Goal: Transaction & Acquisition: Purchase product/service

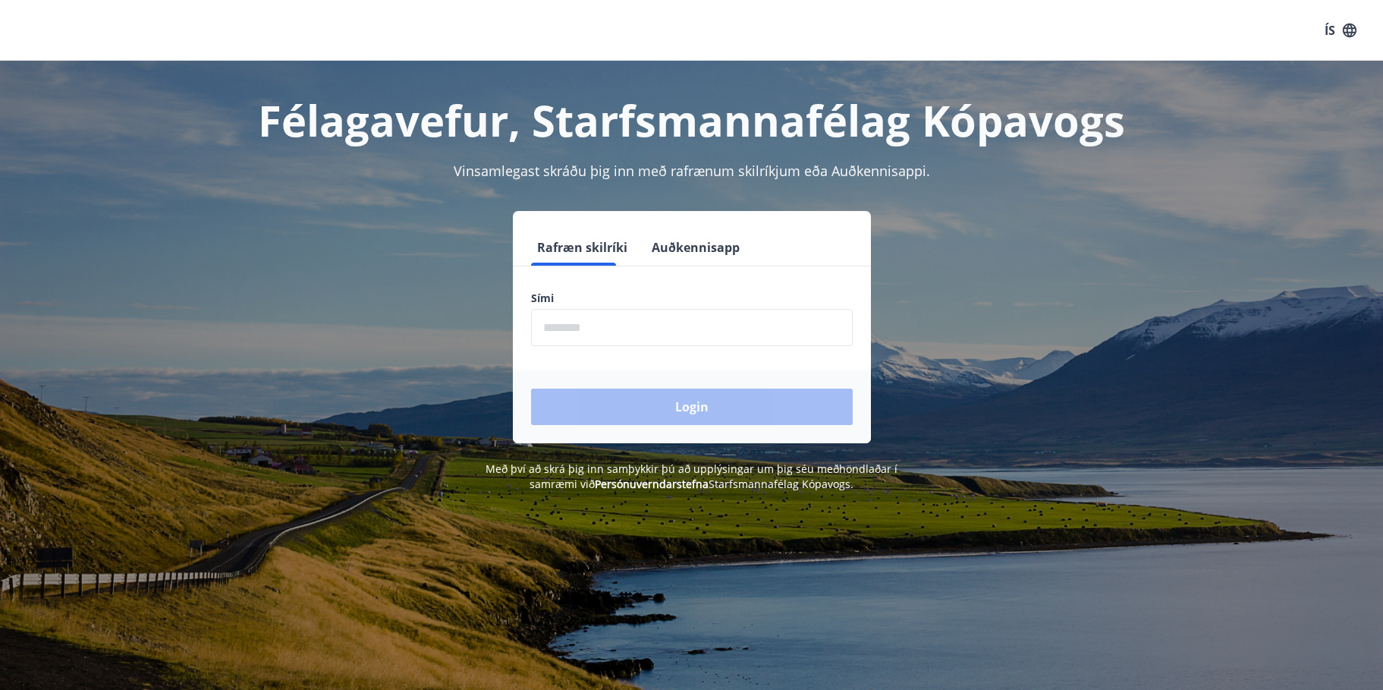
click at [592, 325] on input "phone" at bounding box center [692, 327] width 322 height 37
type input "********"
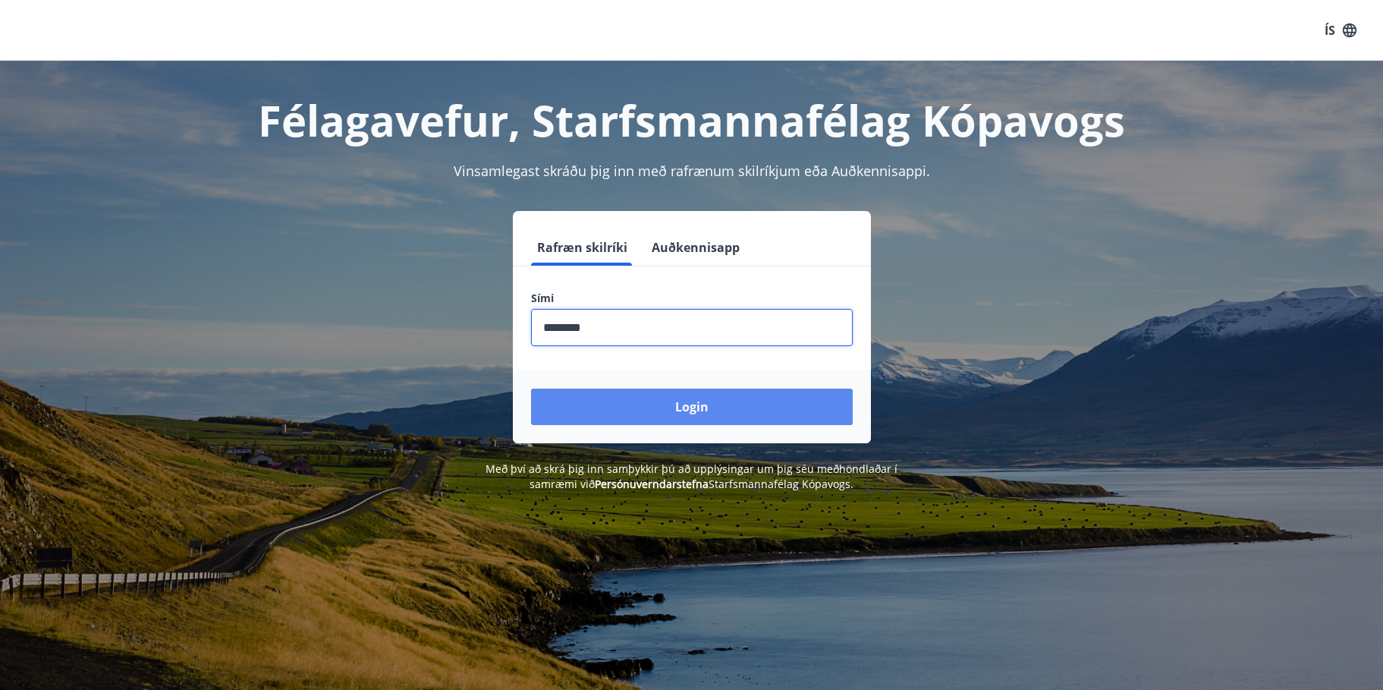
click at [810, 408] on button "Login" at bounding box center [692, 406] width 322 height 36
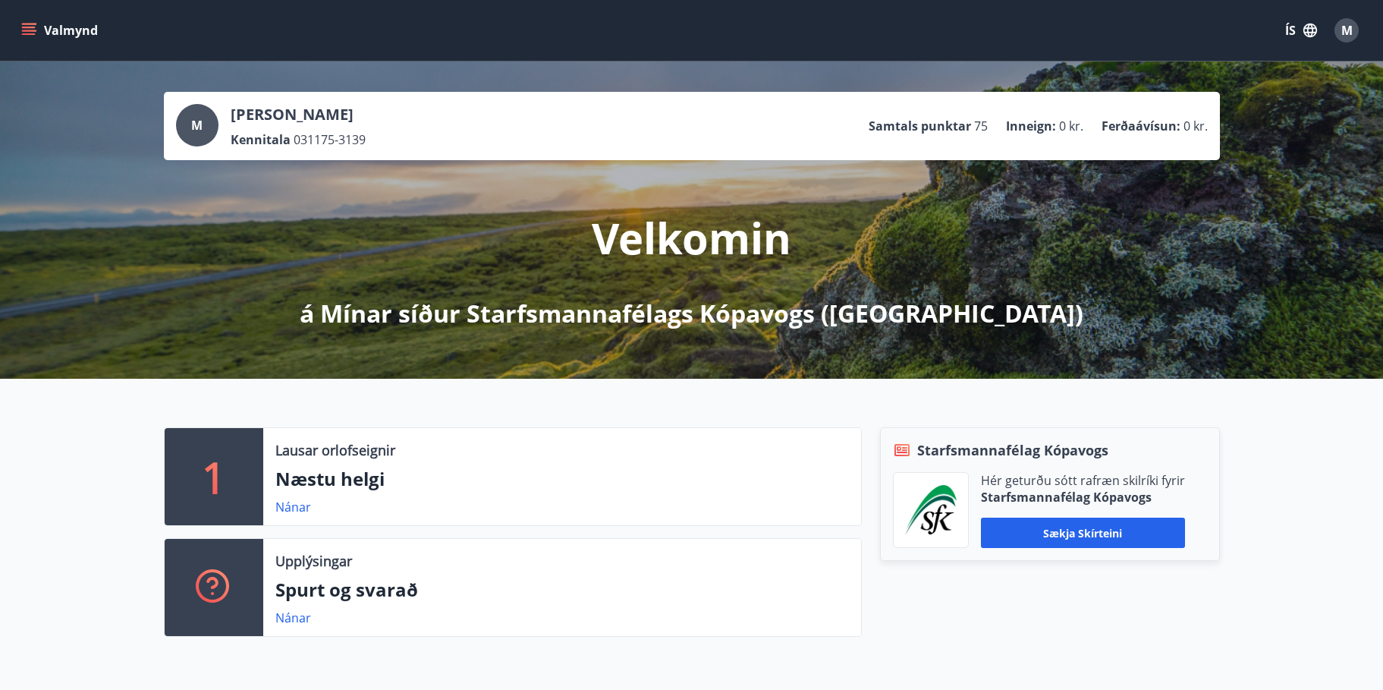
click at [27, 30] on icon "menu" at bounding box center [30, 31] width 17 height 2
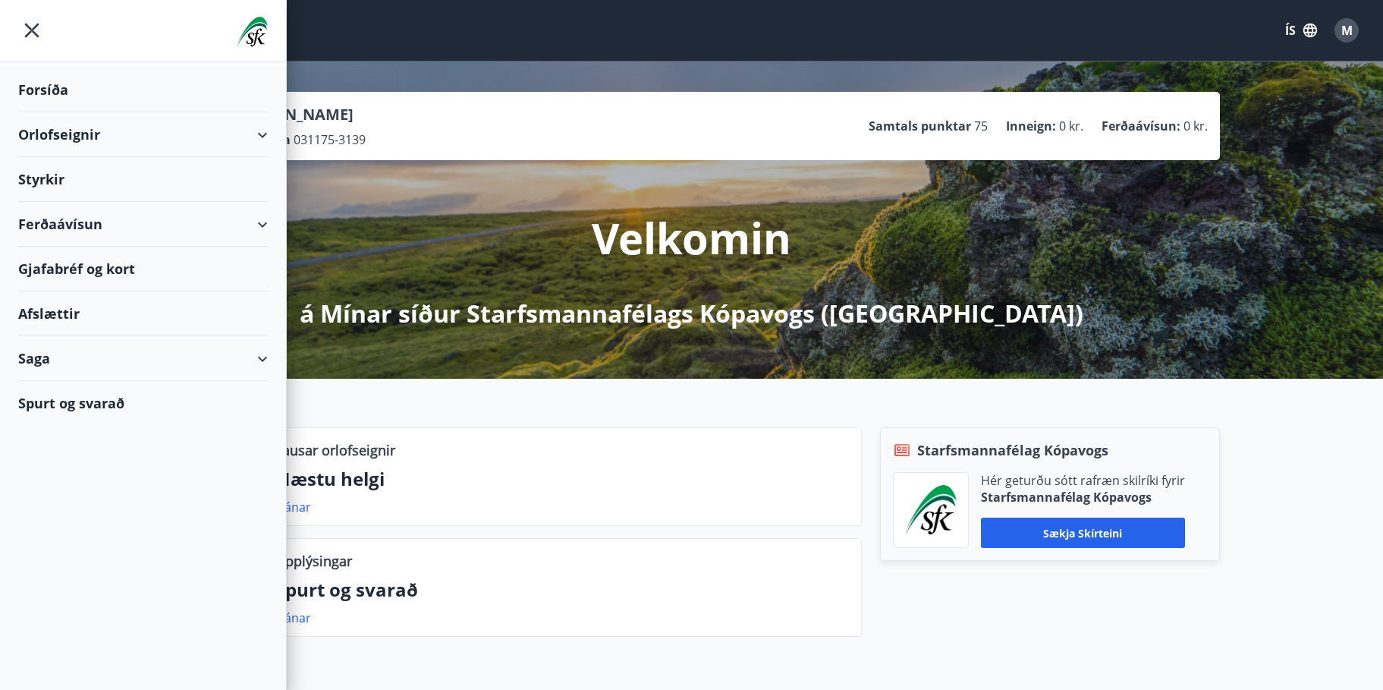
click at [215, 234] on div "Ferðaávísun" at bounding box center [143, 224] width 250 height 45
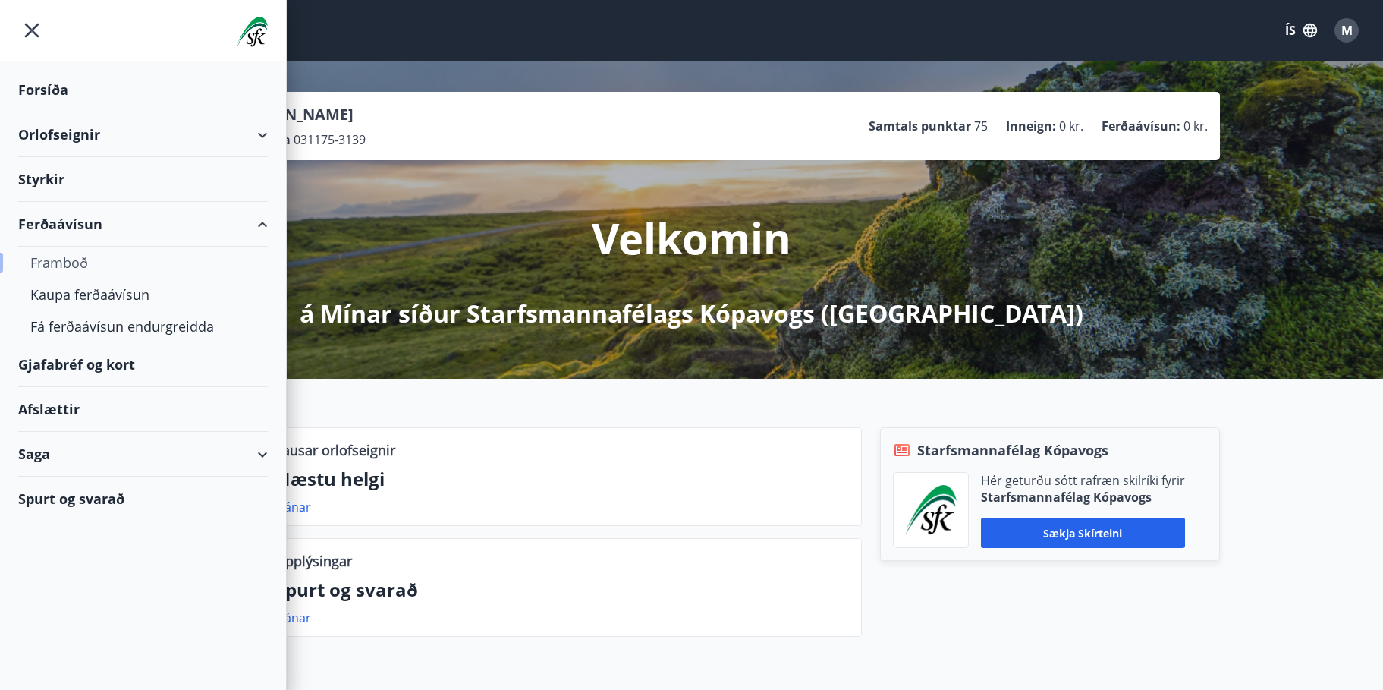
click at [56, 253] on div "Framboð" at bounding box center [142, 263] width 225 height 32
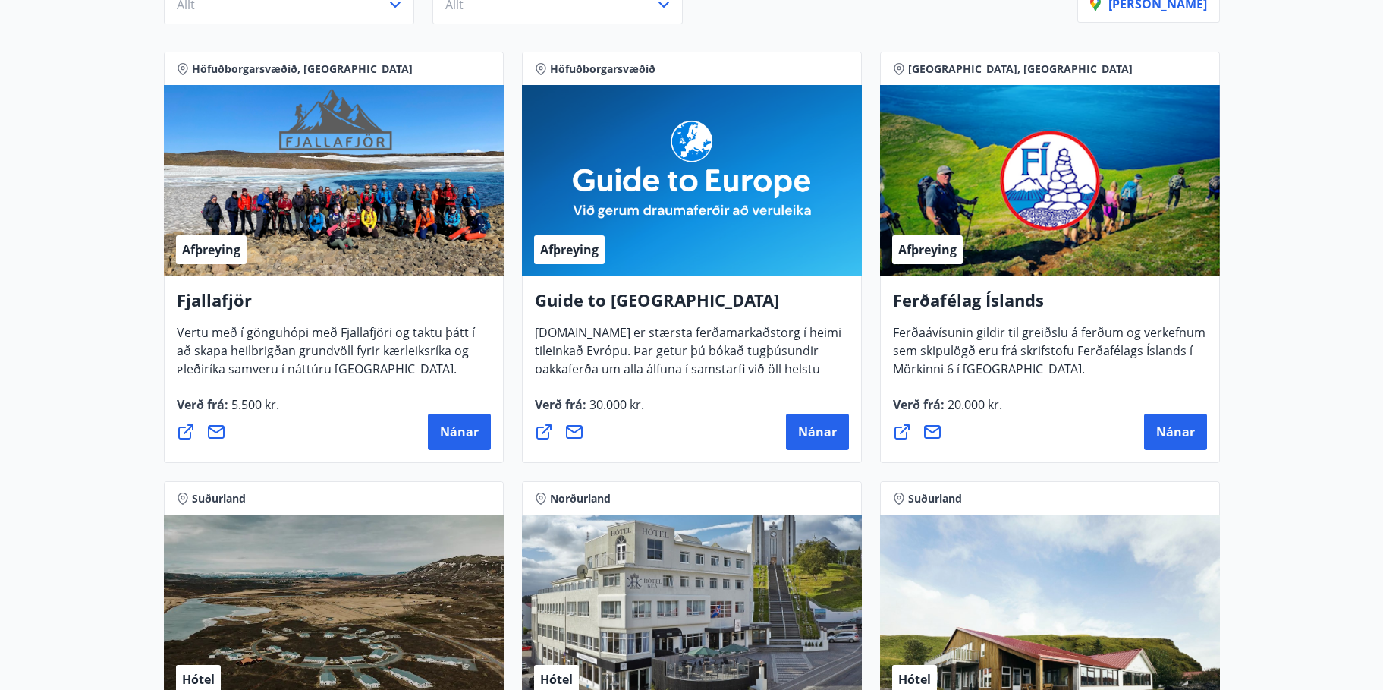
scroll to position [304, 0]
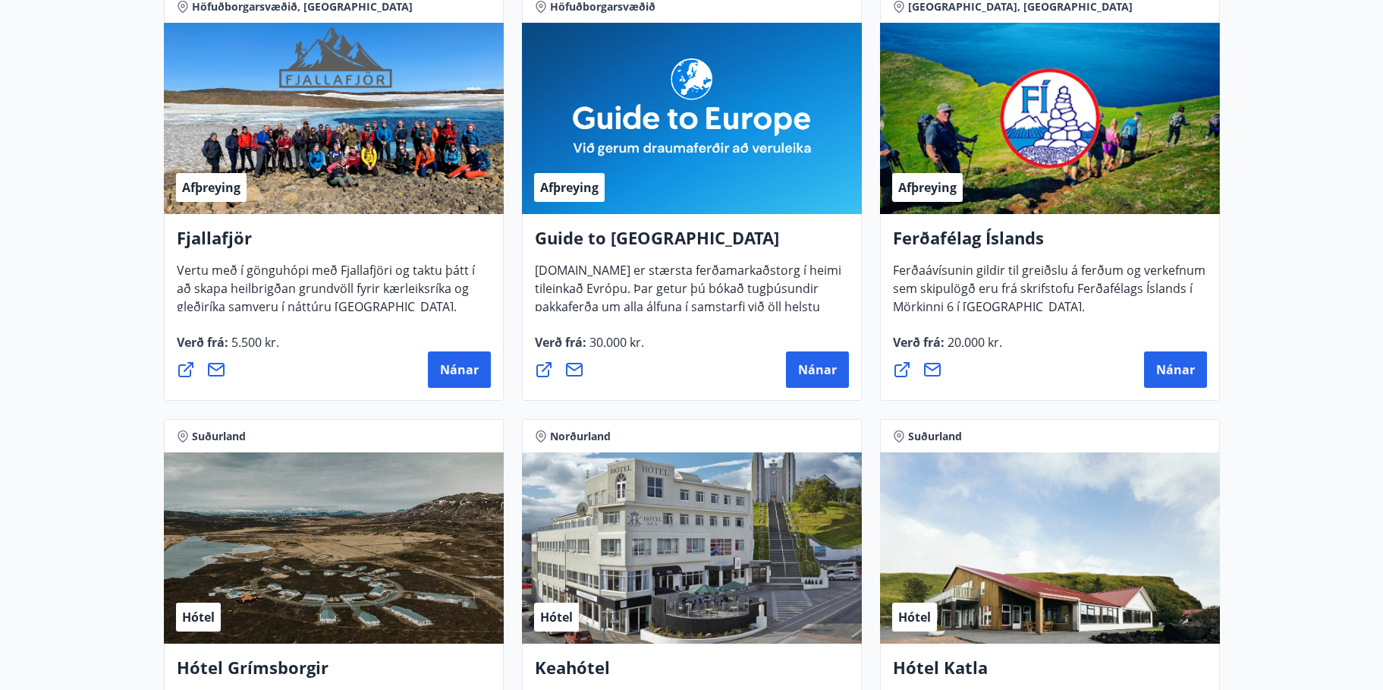
click at [648, 568] on div "Hótel" at bounding box center [692, 547] width 340 height 191
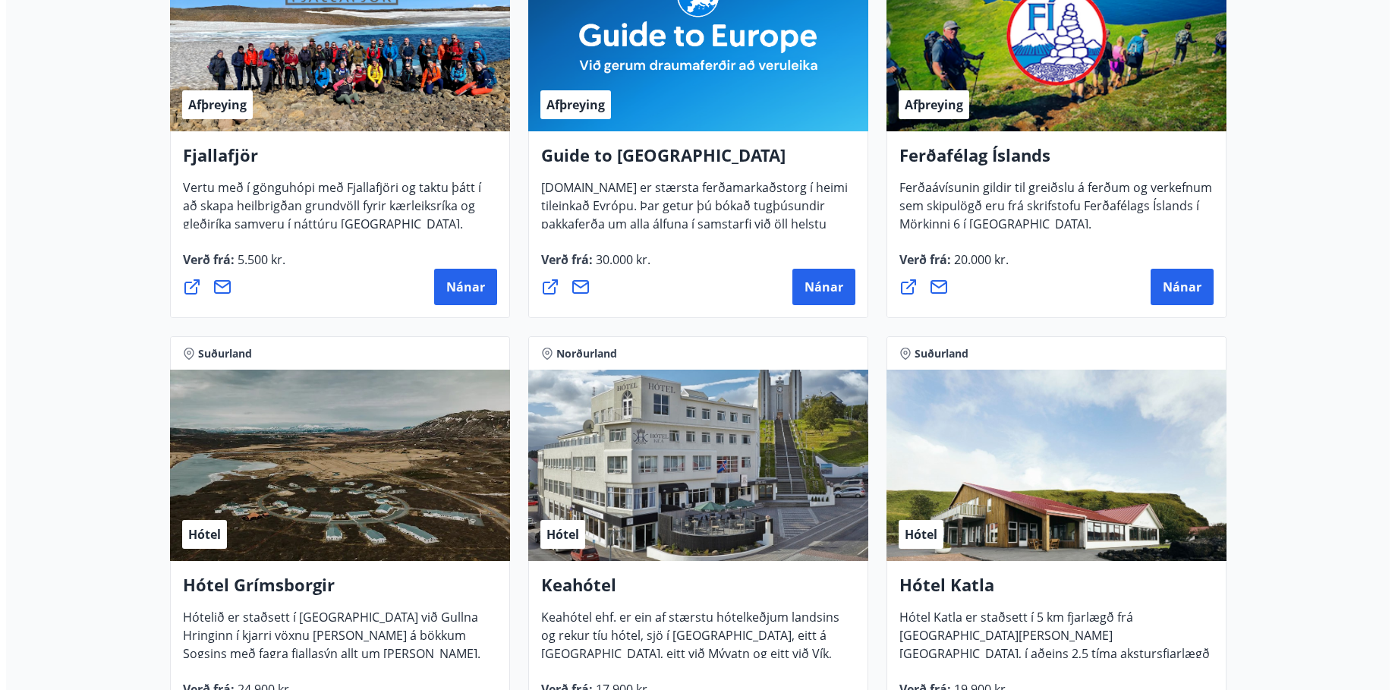
scroll to position [531, 0]
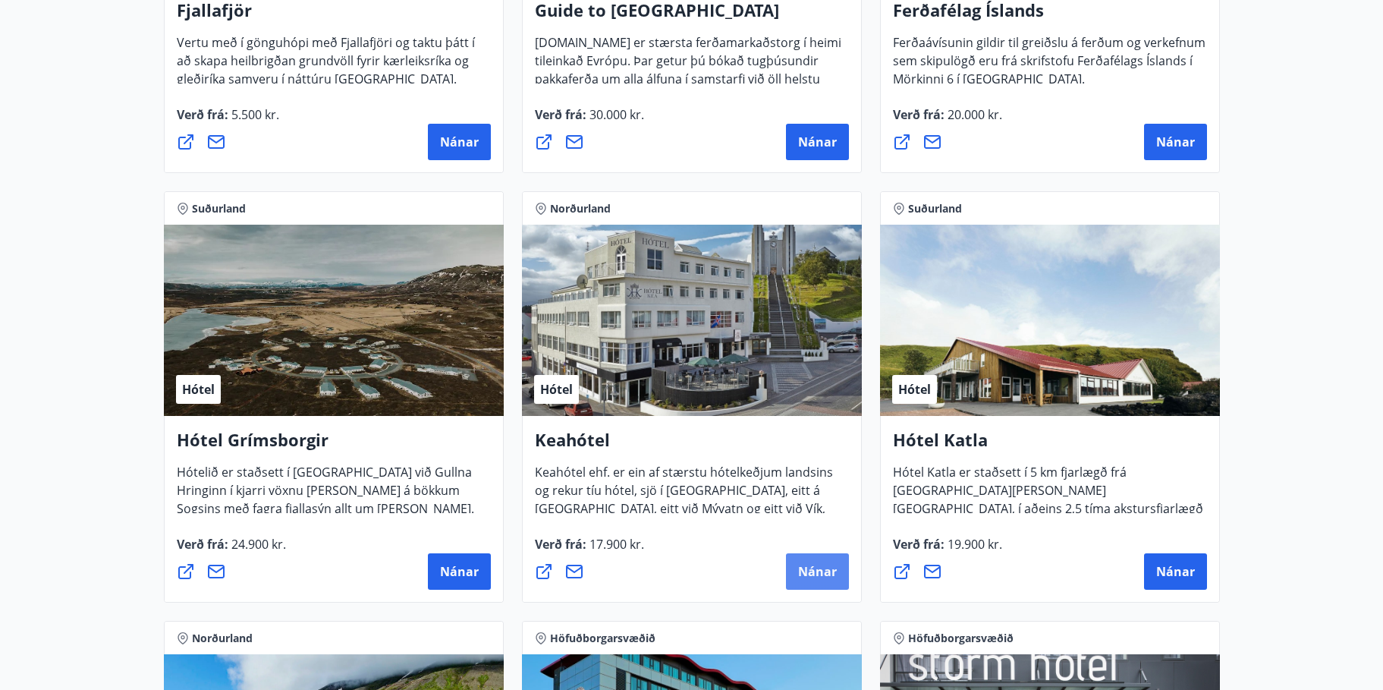
click at [823, 573] on span "Nánar" at bounding box center [817, 571] width 39 height 17
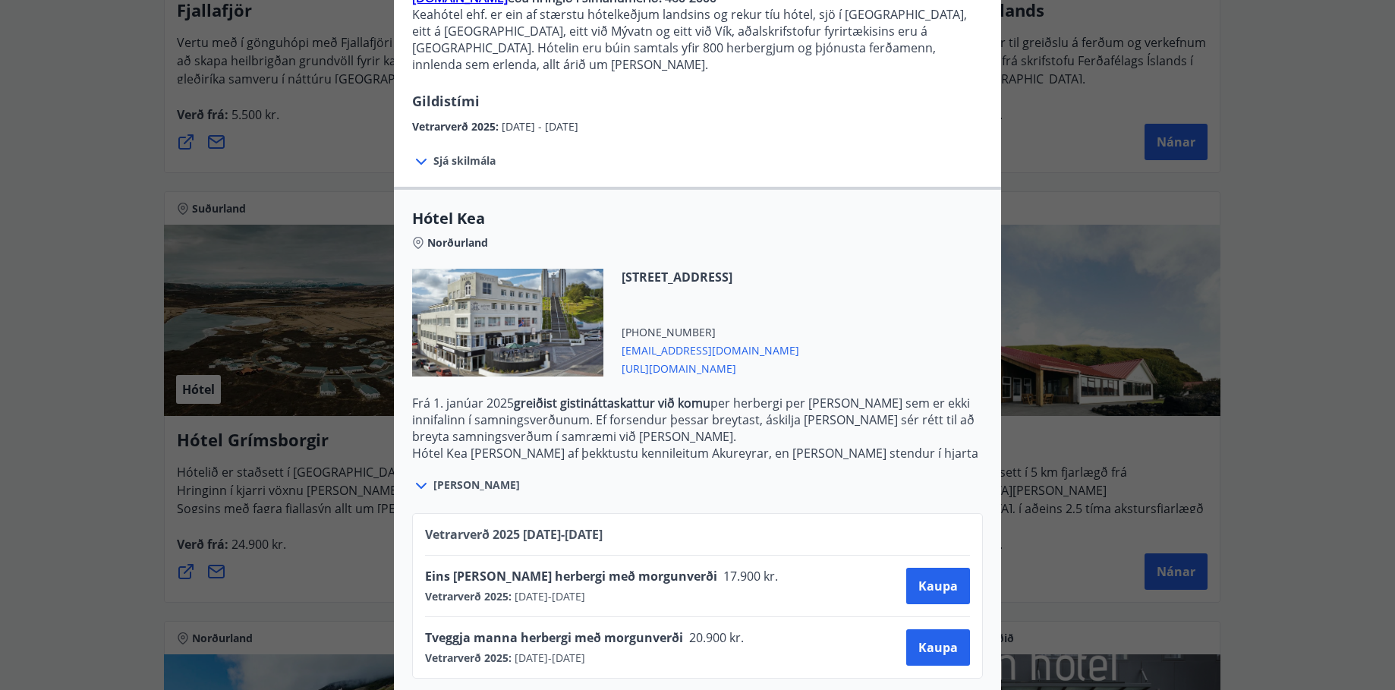
scroll to position [194, 0]
click at [939, 637] on button "Kaupa" at bounding box center [938, 646] width 64 height 36
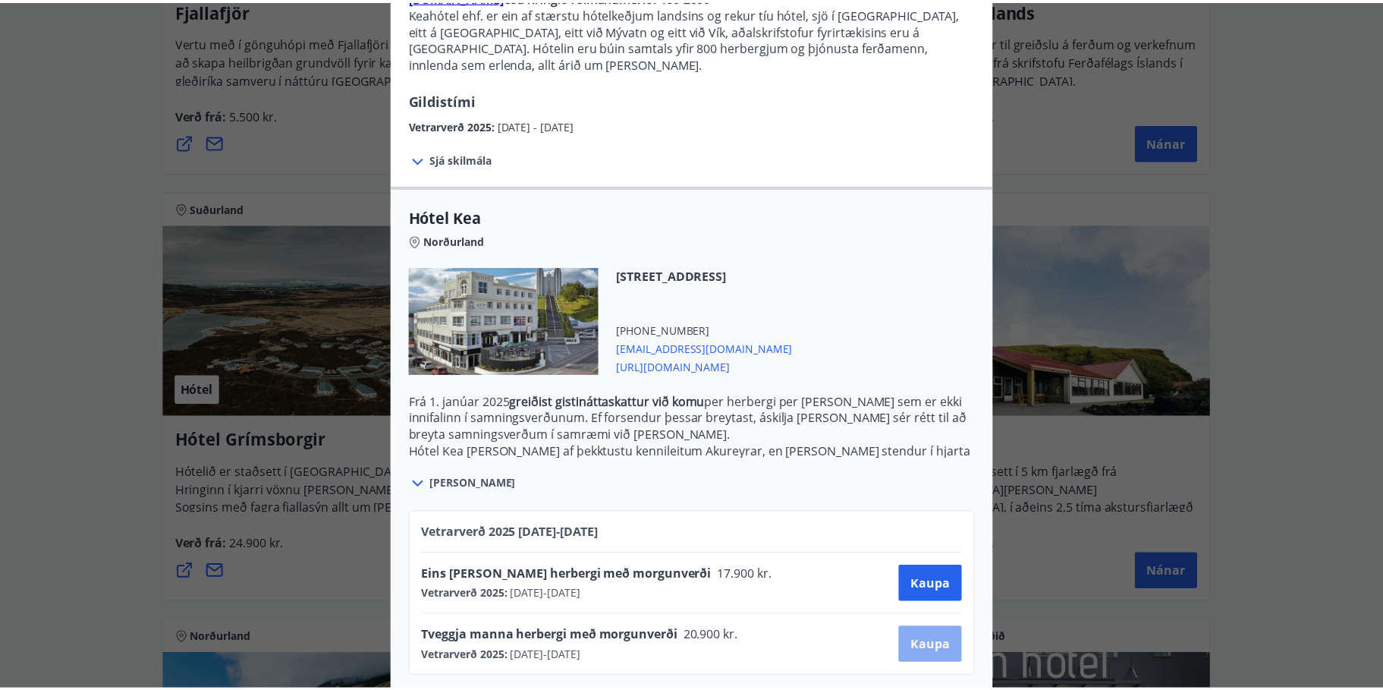
scroll to position [2, 0]
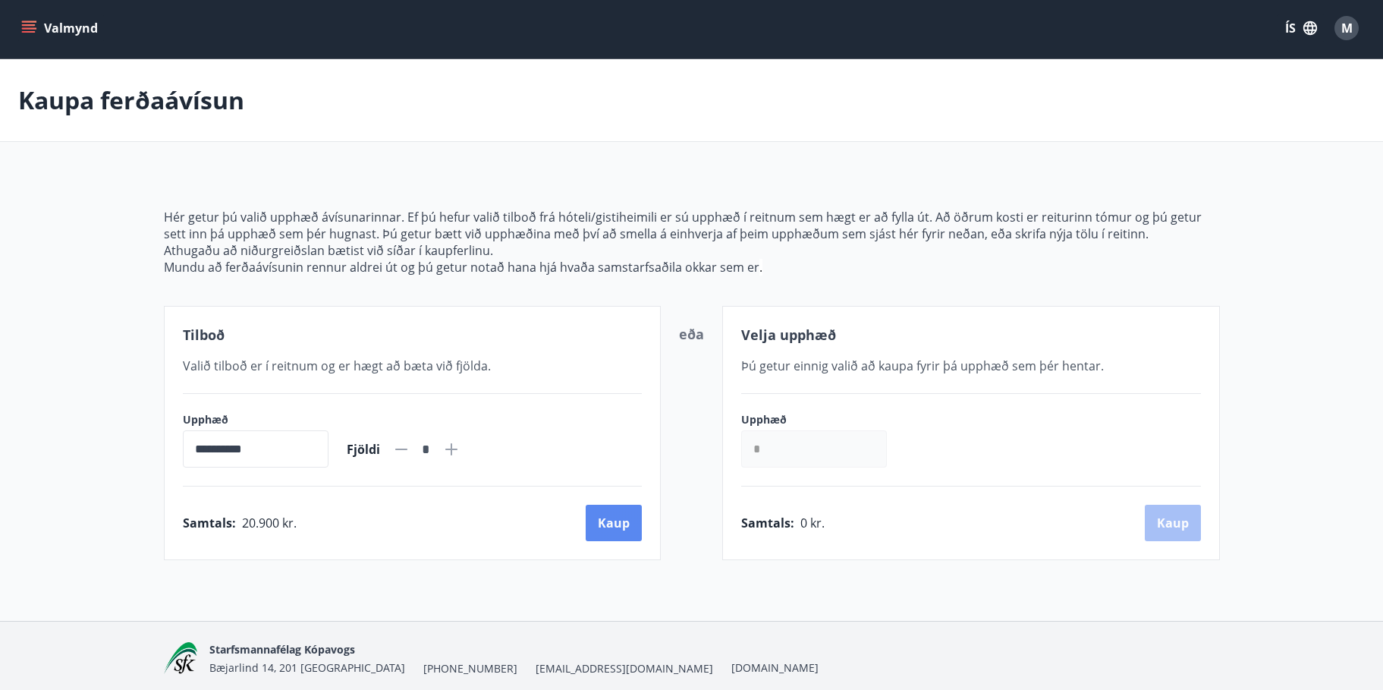
click at [618, 526] on button "Kaup" at bounding box center [614, 523] width 56 height 36
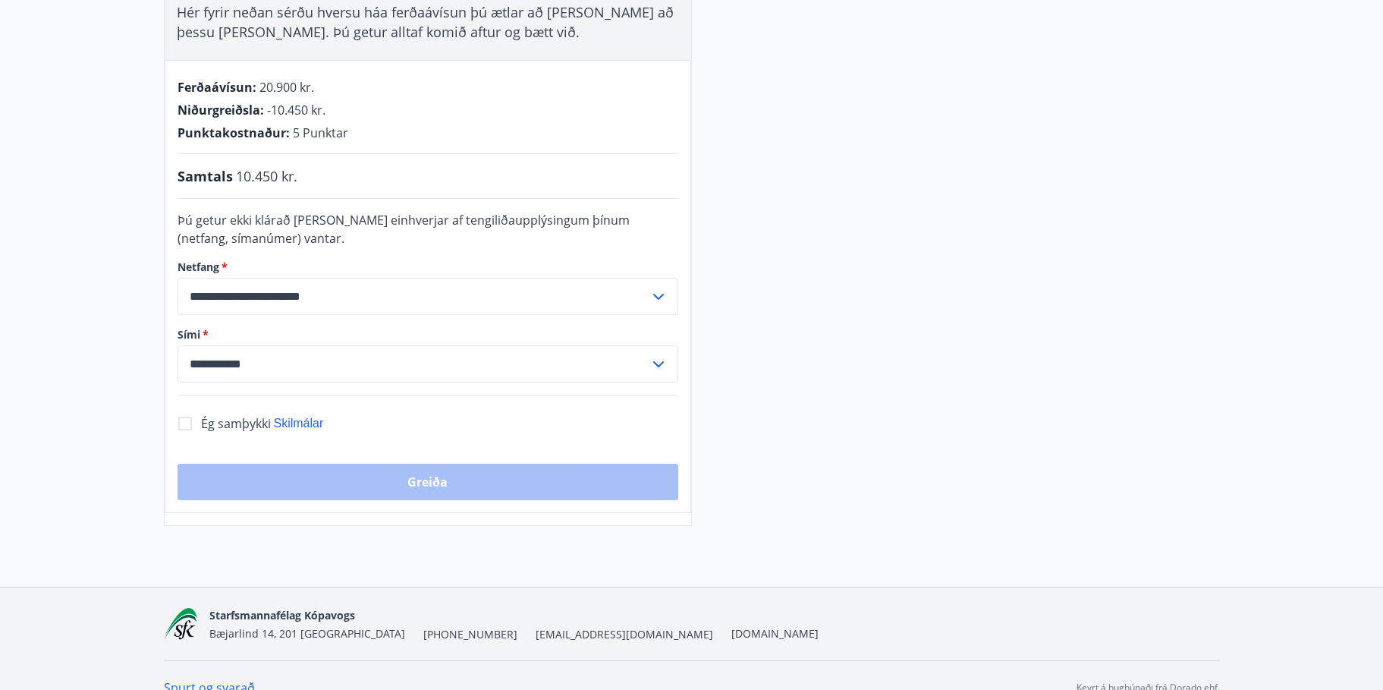
scroll to position [317, 0]
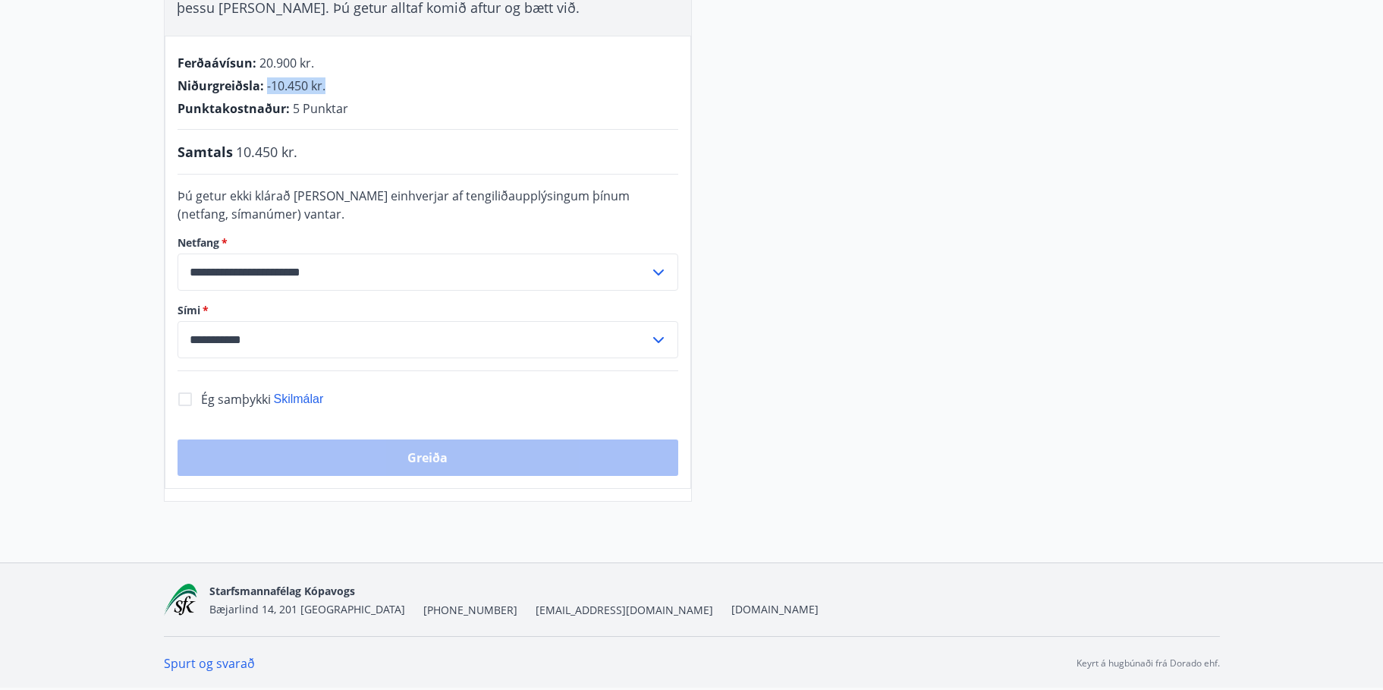
drag, startPoint x: 303, startPoint y: 87, endPoint x: 326, endPoint y: 87, distance: 22.8
click at [326, 87] on div "Niðurgreiðsla : -10.450 kr." at bounding box center [428, 85] width 501 height 17
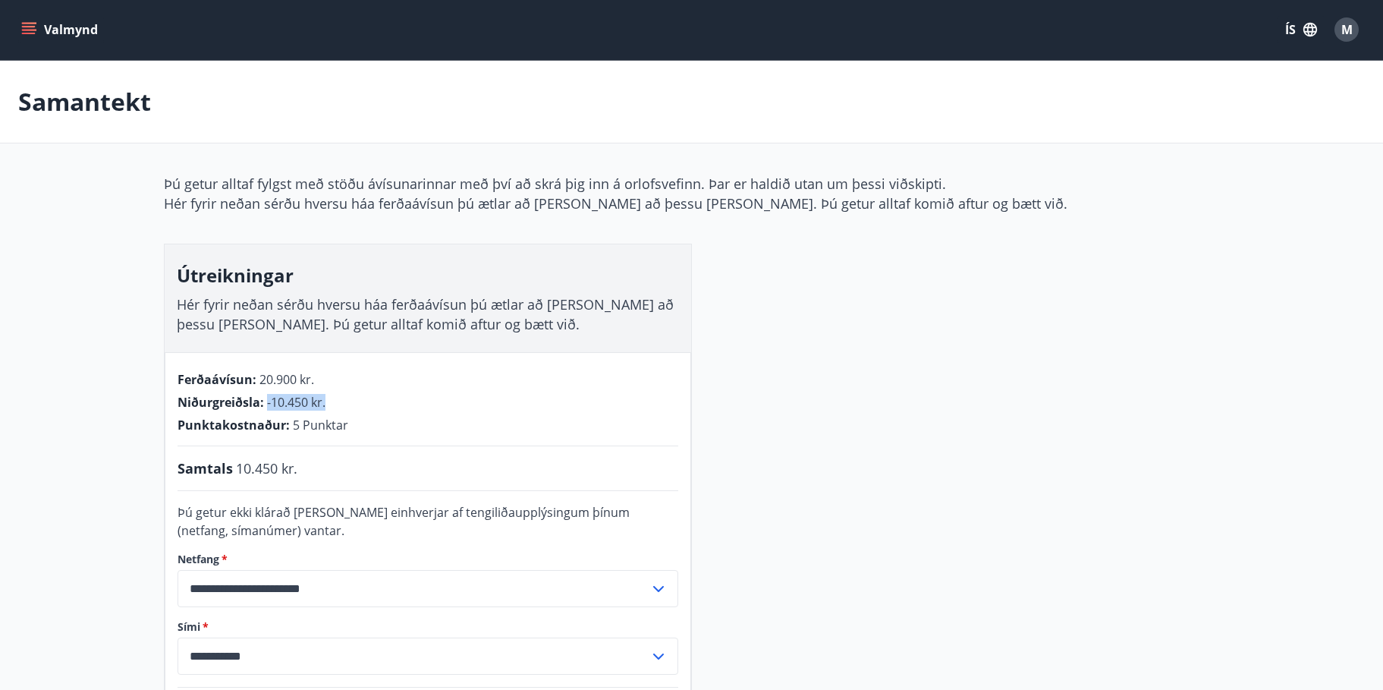
scroll to position [0, 0]
click at [30, 30] on icon "menu" at bounding box center [30, 31] width 17 height 2
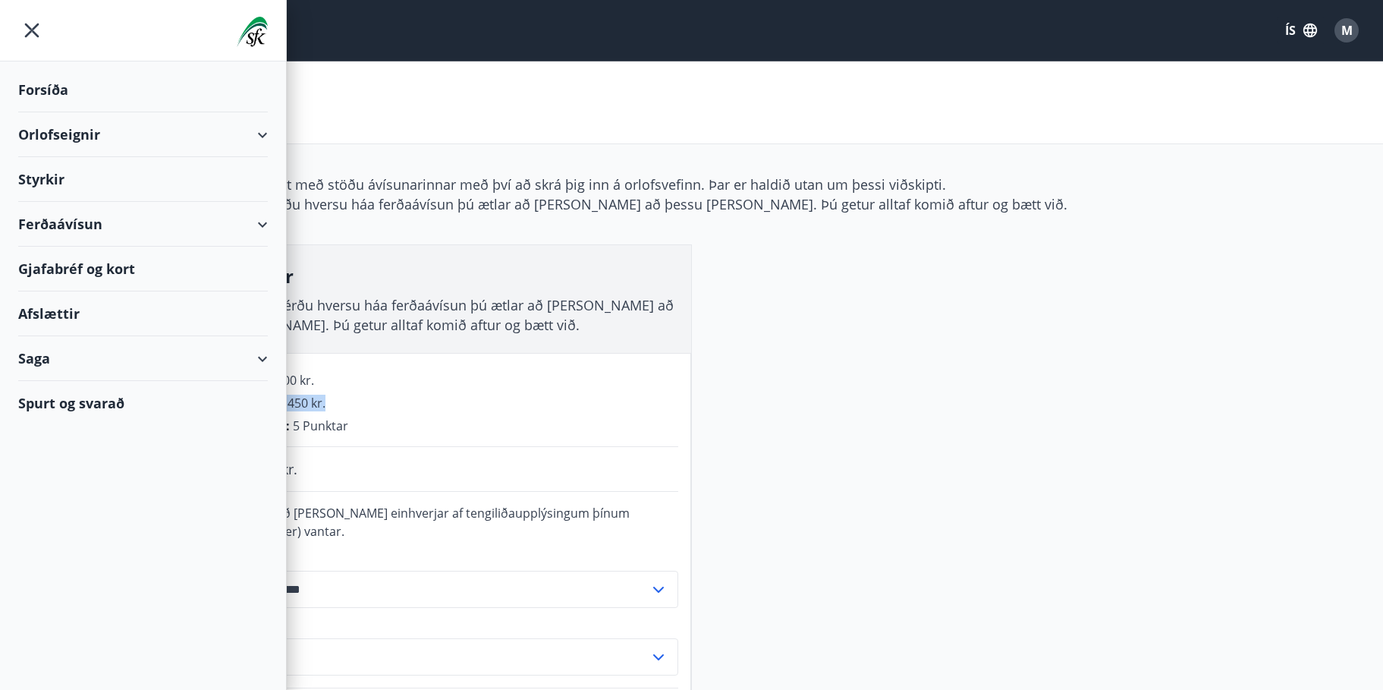
click at [72, 225] on div "Ferðaávísun" at bounding box center [143, 224] width 250 height 45
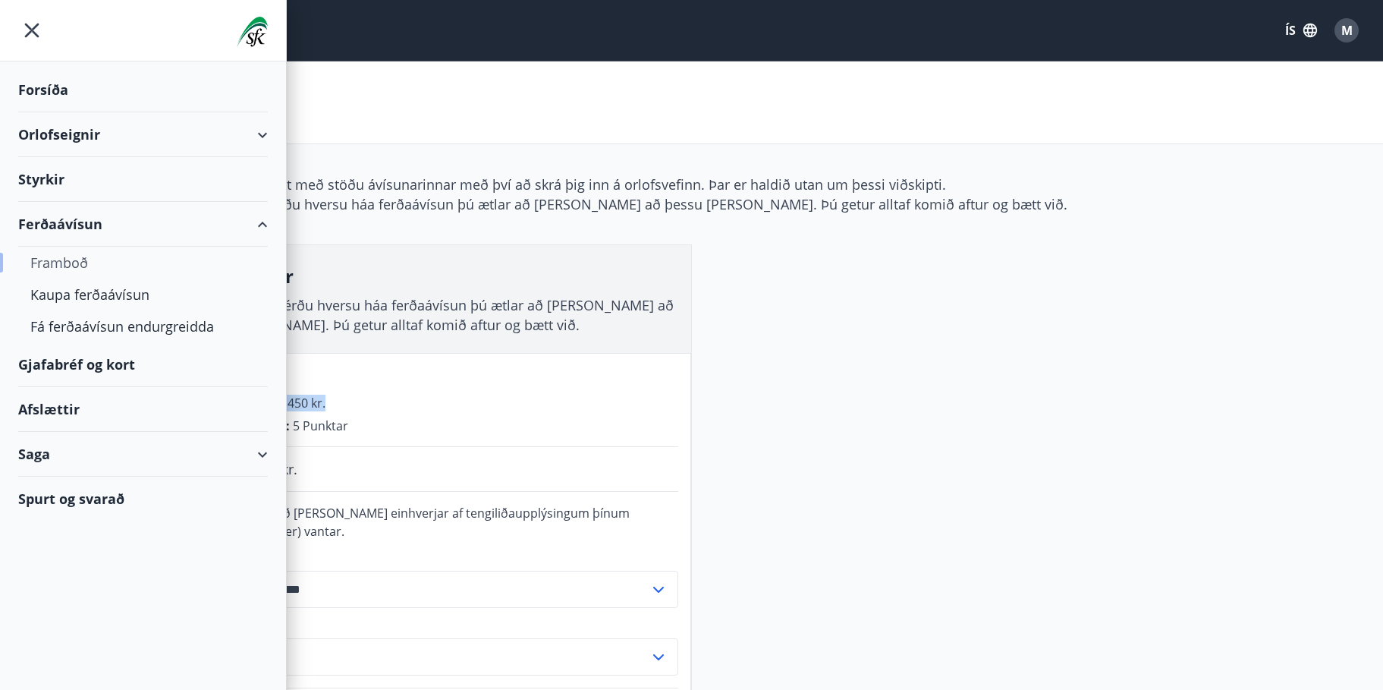
click at [63, 257] on div "Framboð" at bounding box center [142, 263] width 225 height 32
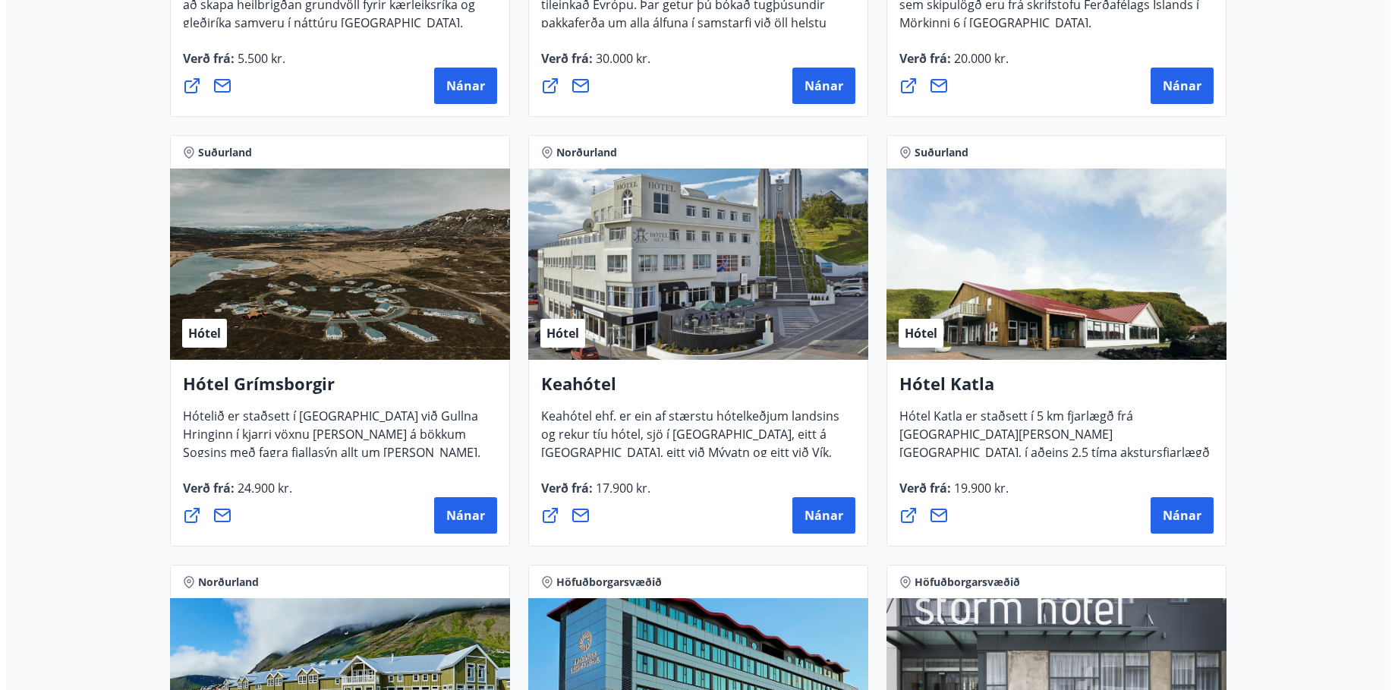
scroll to position [607, 0]
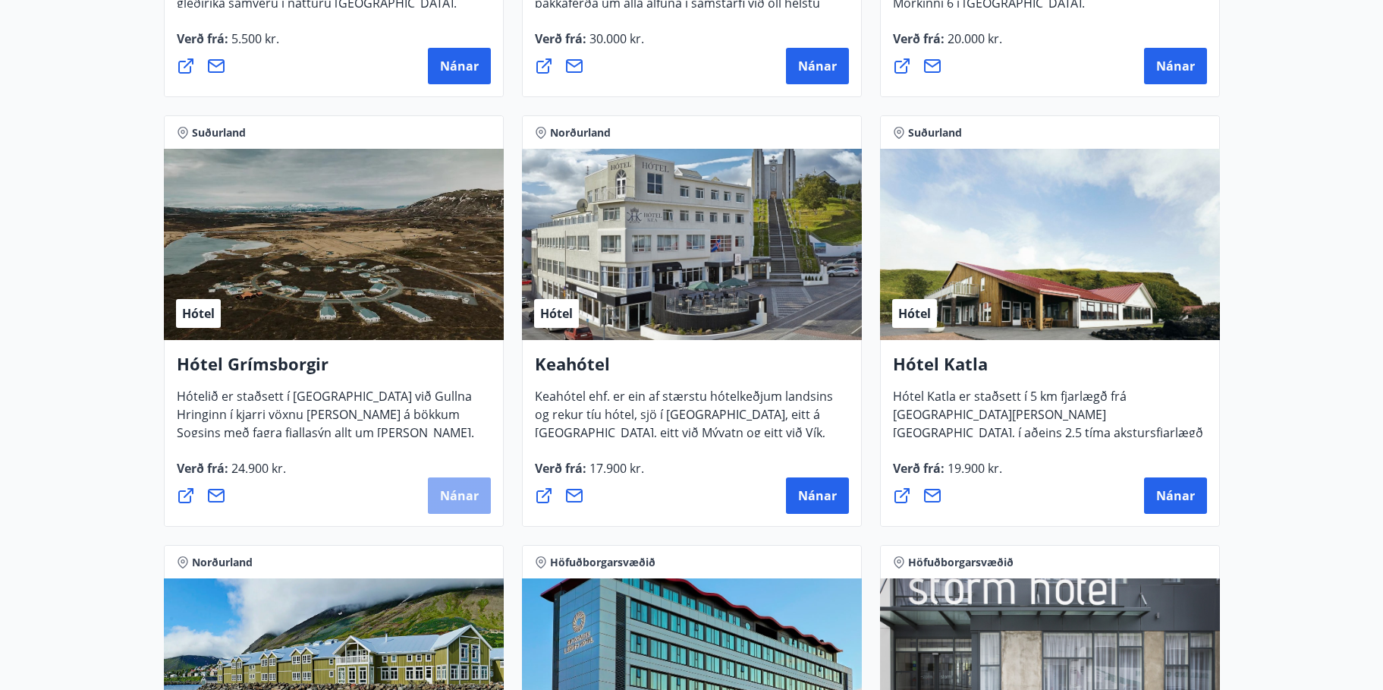
click at [467, 499] on span "Nánar" at bounding box center [459, 495] width 39 height 17
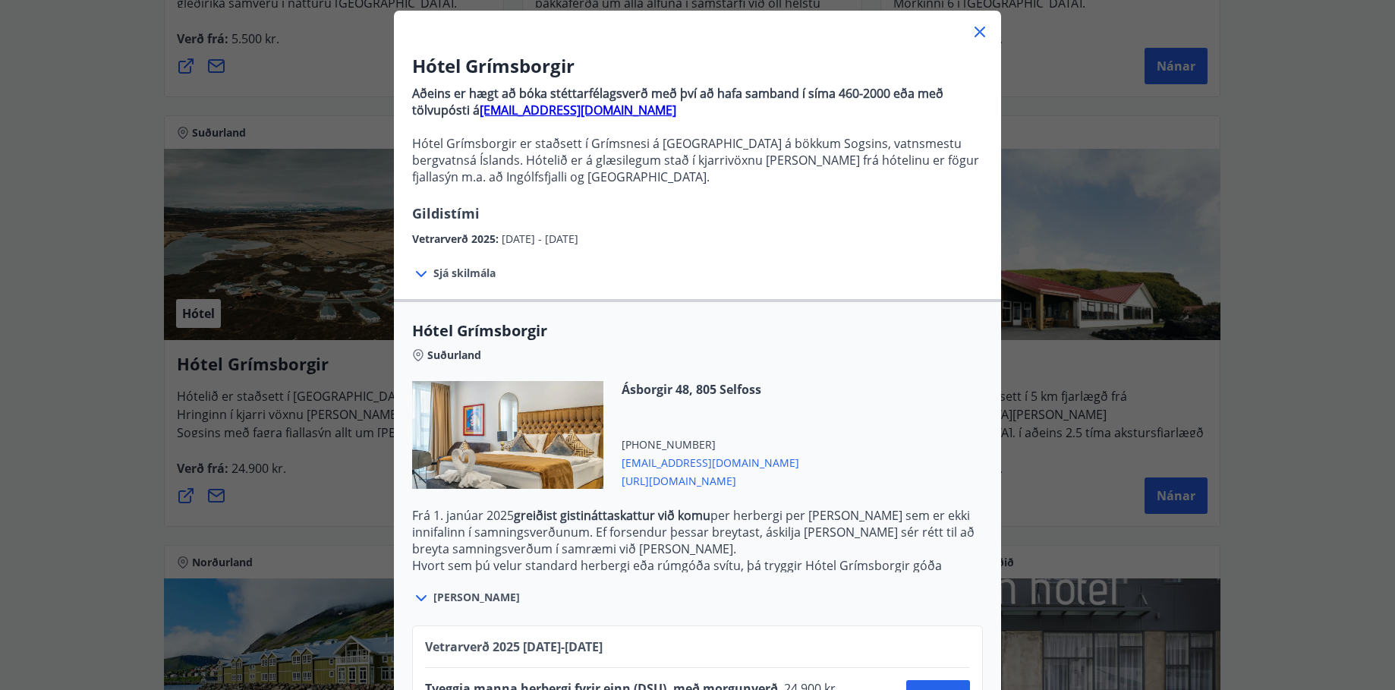
scroll to position [211, 0]
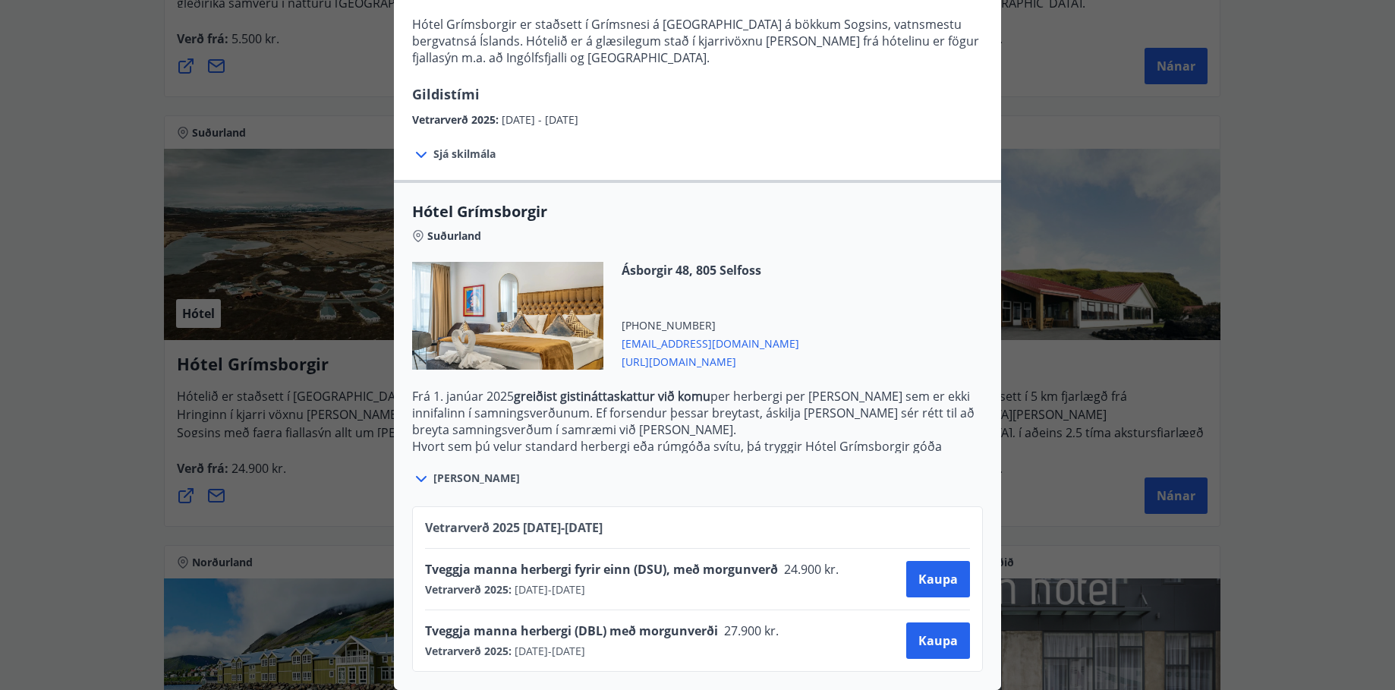
click at [420, 470] on icon at bounding box center [421, 479] width 18 height 18
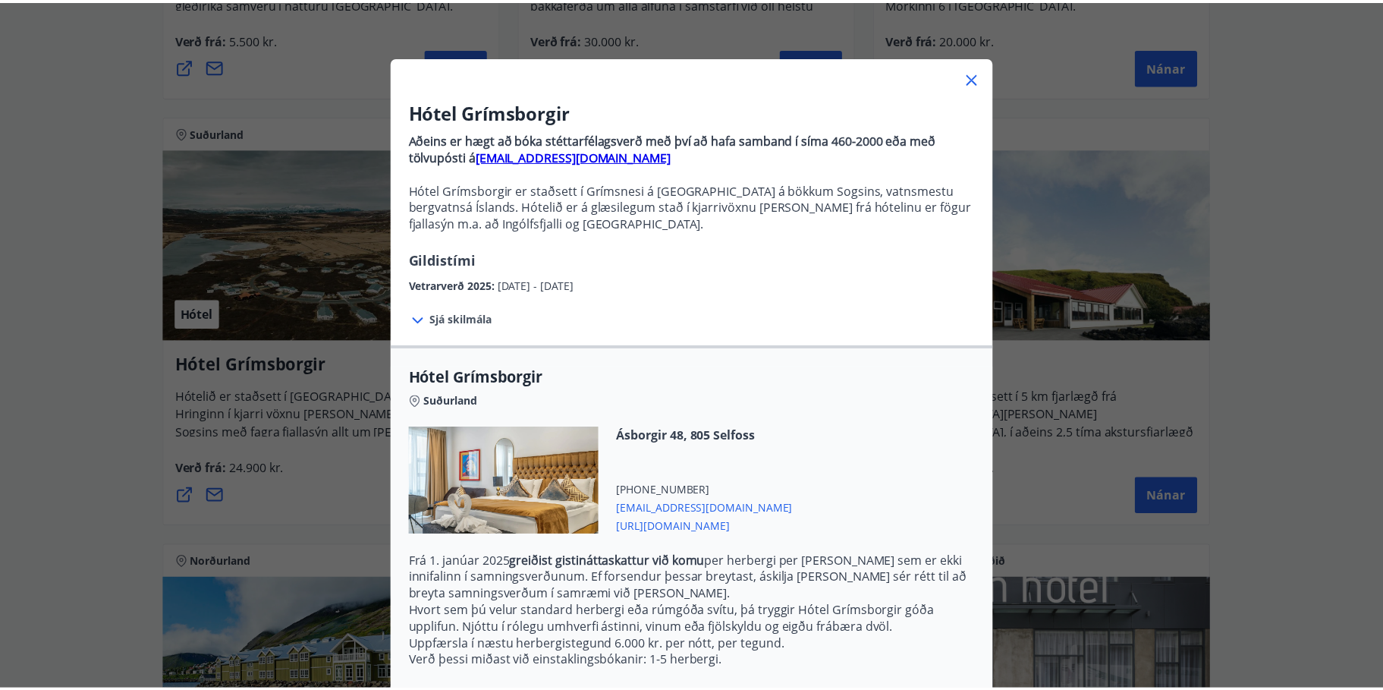
scroll to position [0, 0]
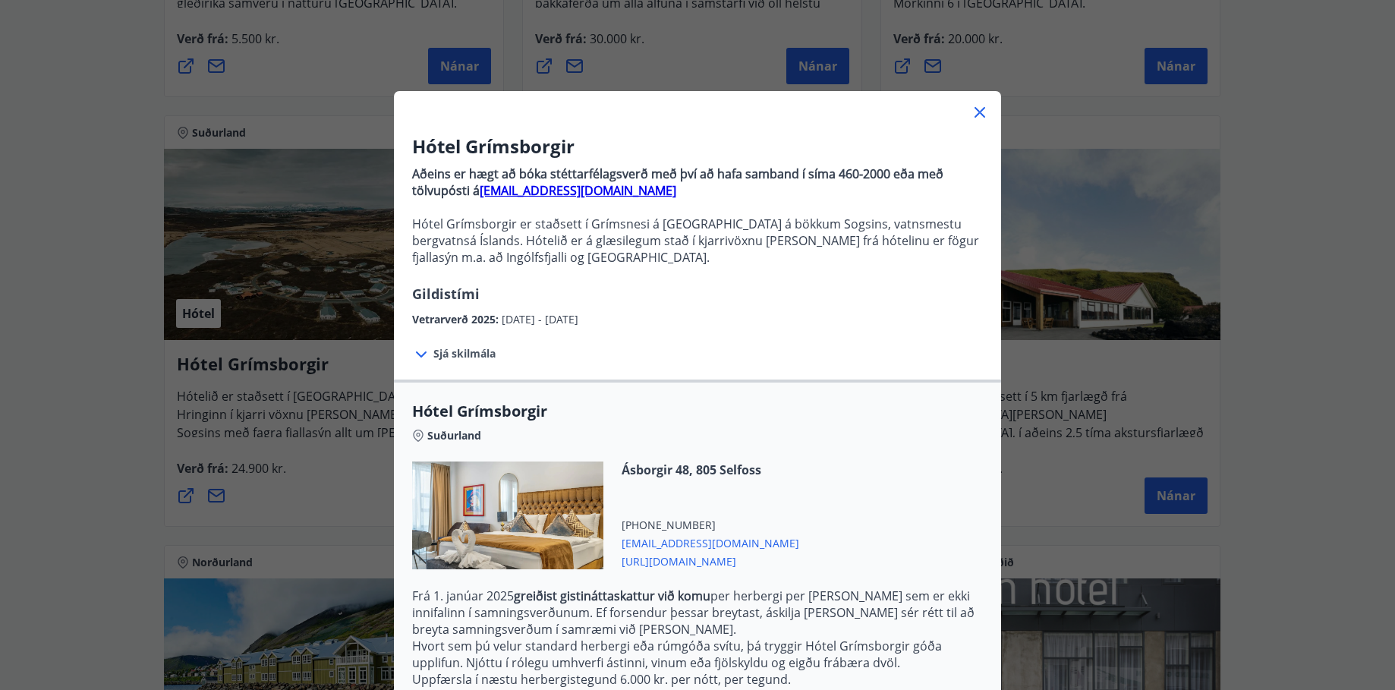
click at [976, 109] on icon at bounding box center [979, 112] width 18 height 18
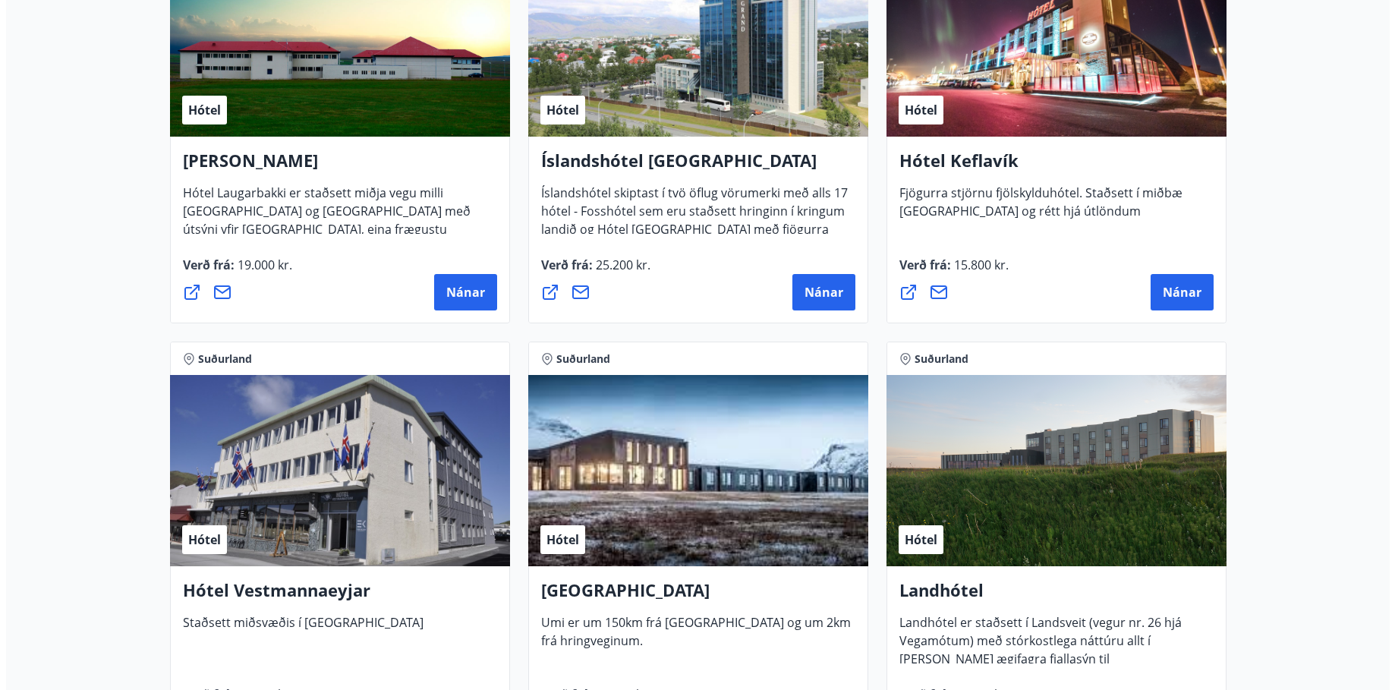
scroll to position [2959, 0]
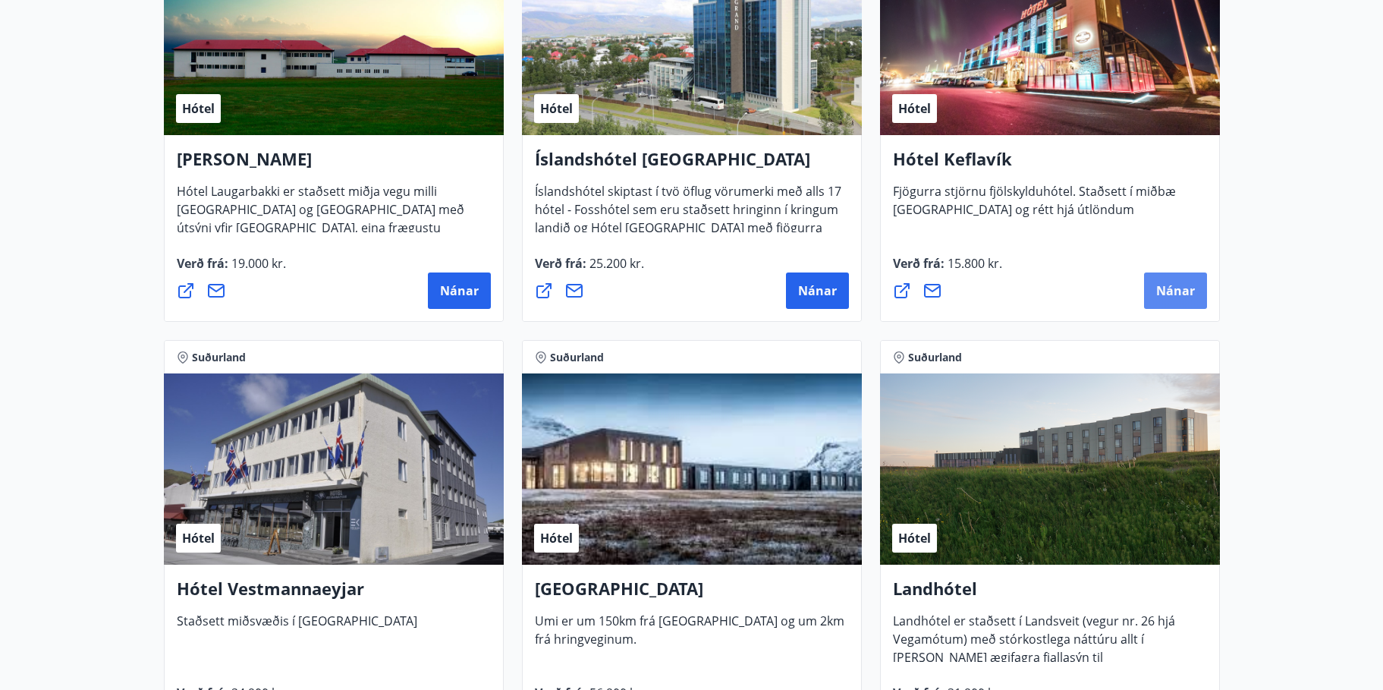
click at [1184, 294] on span "Nánar" at bounding box center [1175, 290] width 39 height 17
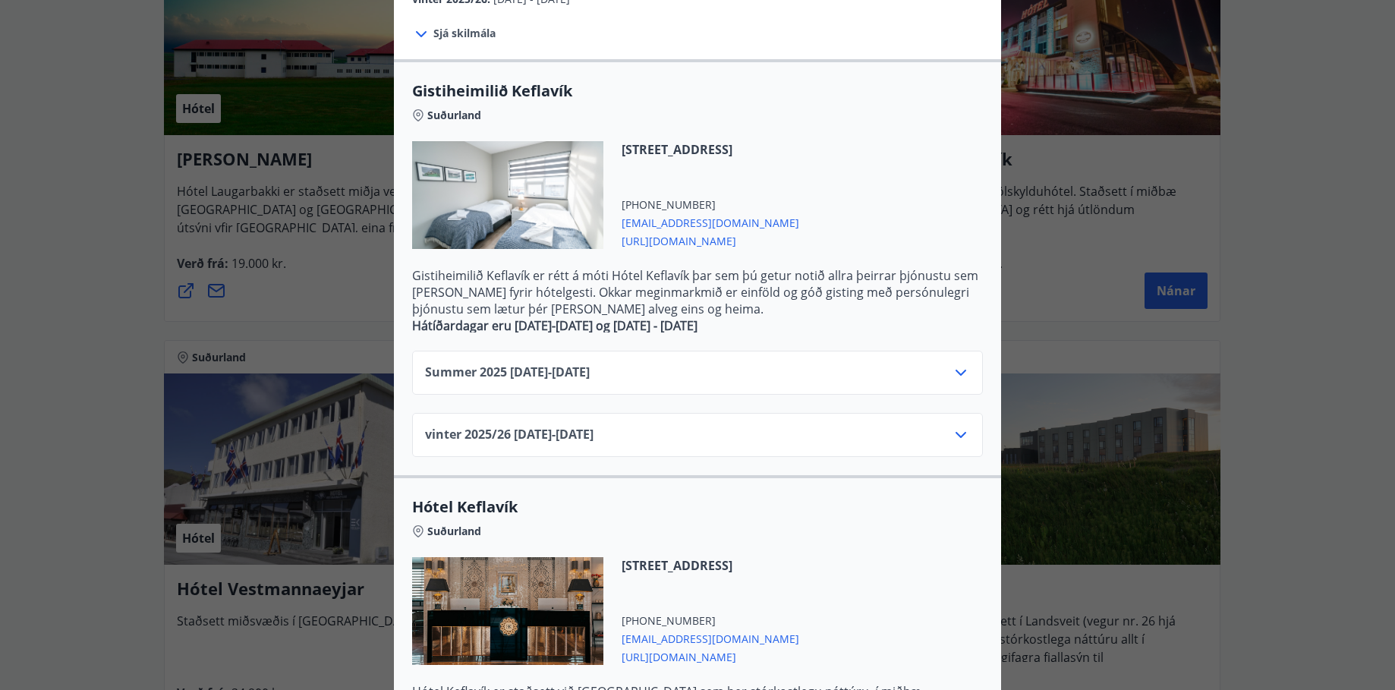
scroll to position [304, 0]
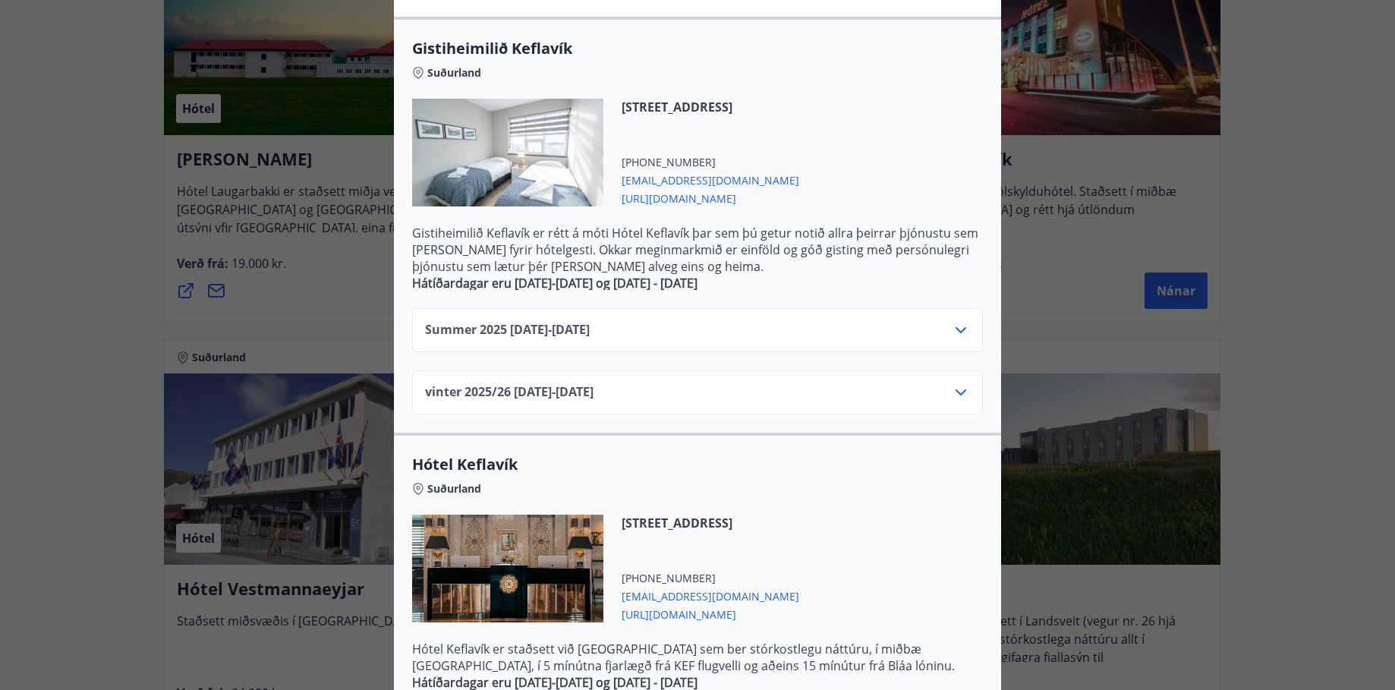
click at [959, 394] on icon at bounding box center [961, 392] width 18 height 18
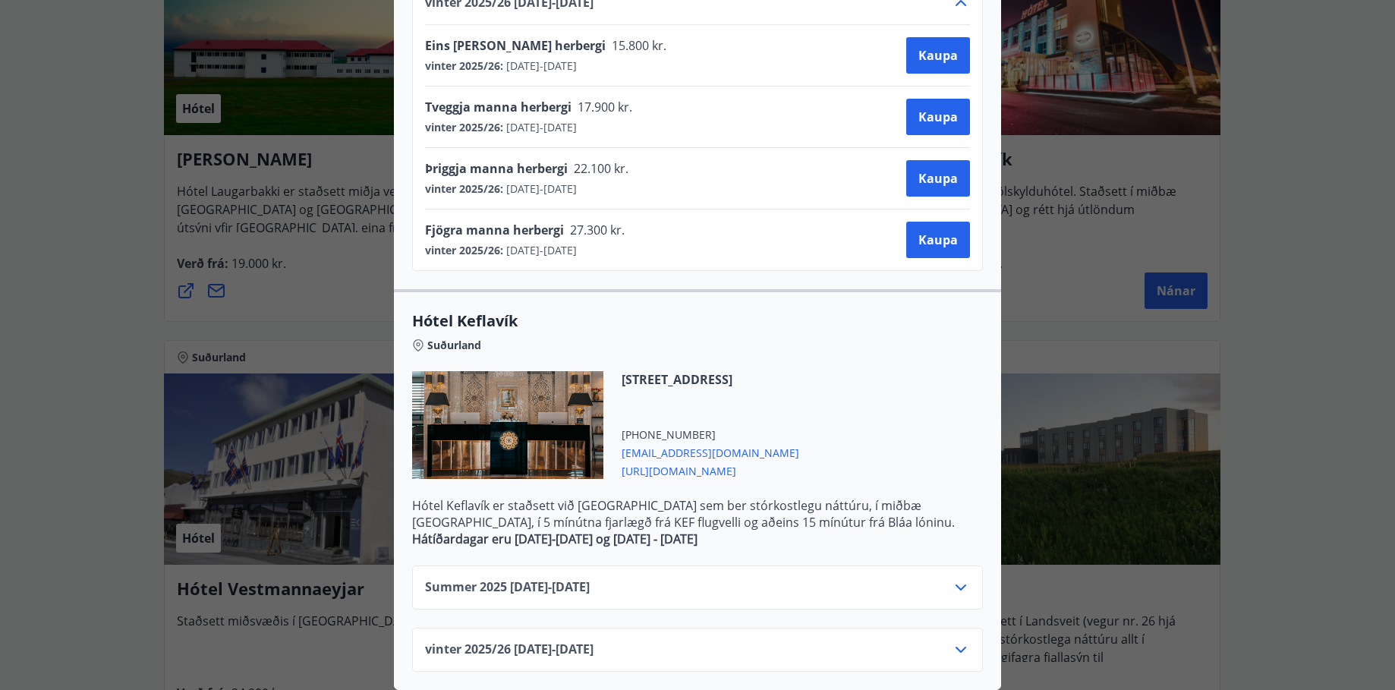
scroll to position [704, 0]
click at [956, 640] on icon at bounding box center [961, 649] width 18 height 18
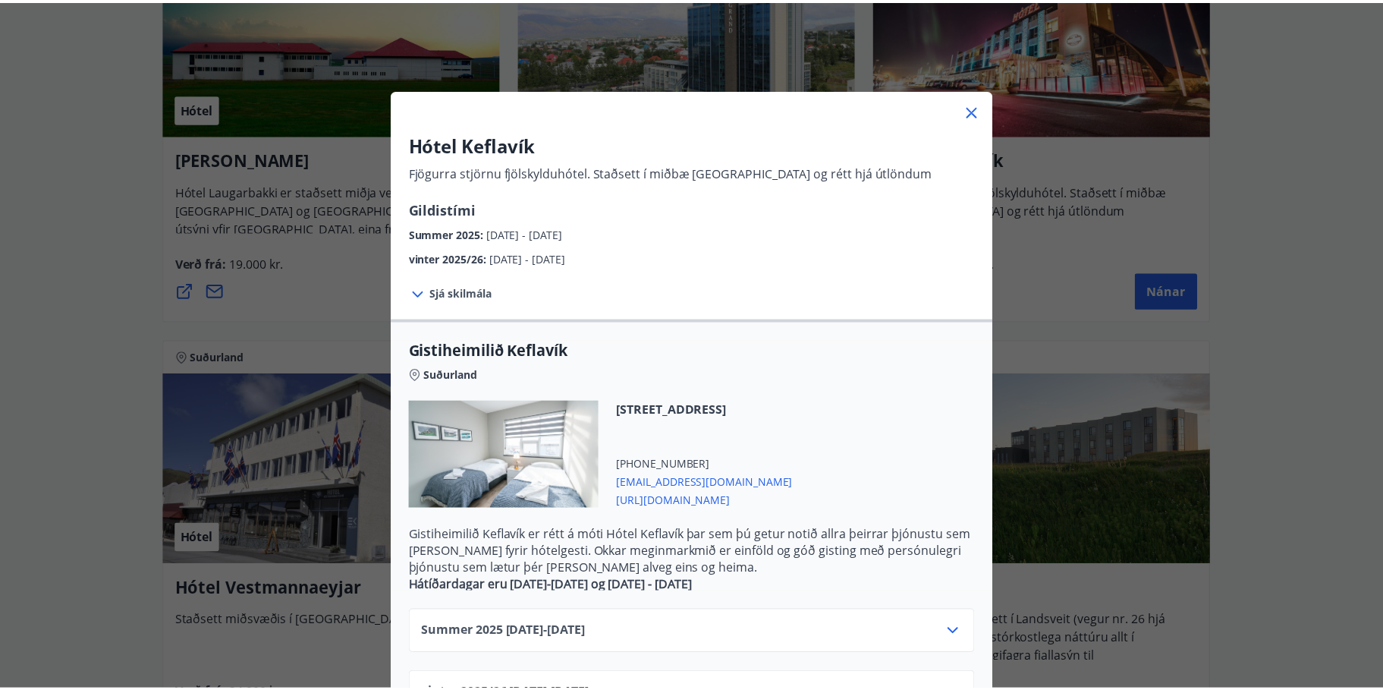
scroll to position [0, 0]
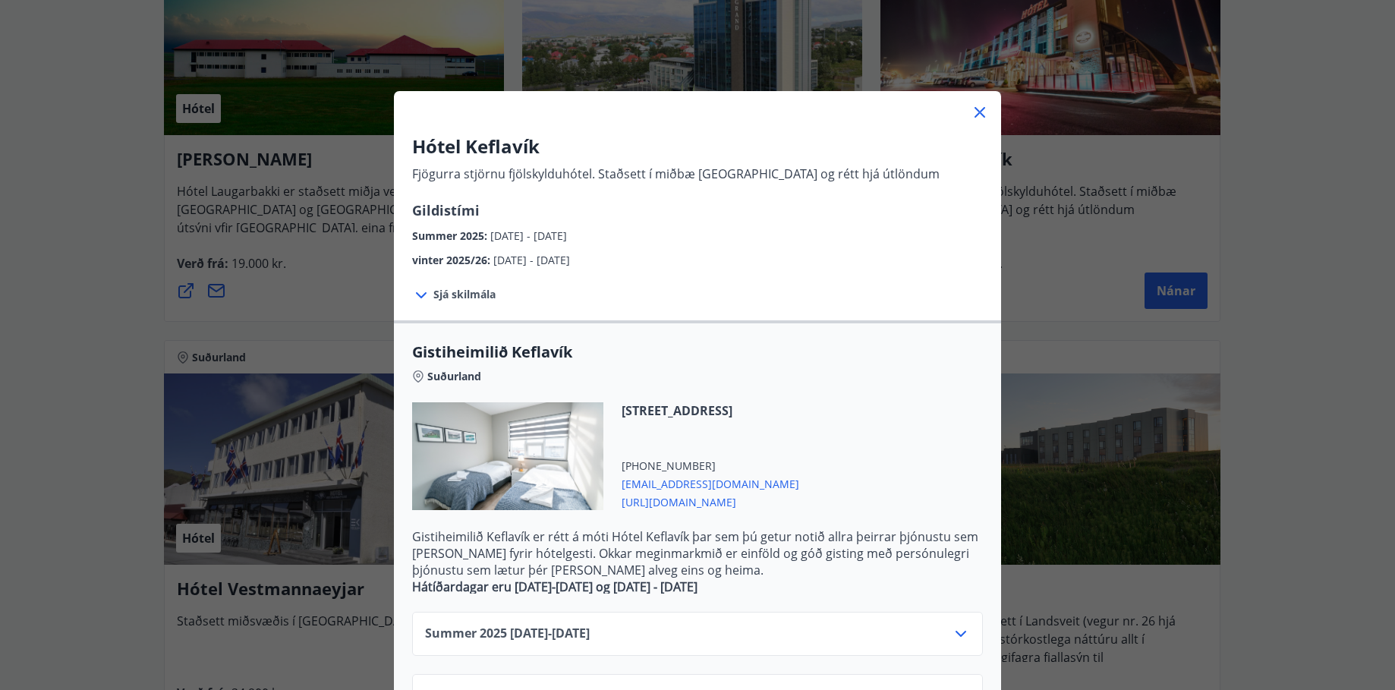
drag, startPoint x: 976, startPoint y: 113, endPoint x: 1010, endPoint y: 132, distance: 39.1
click at [976, 113] on icon at bounding box center [979, 112] width 18 height 18
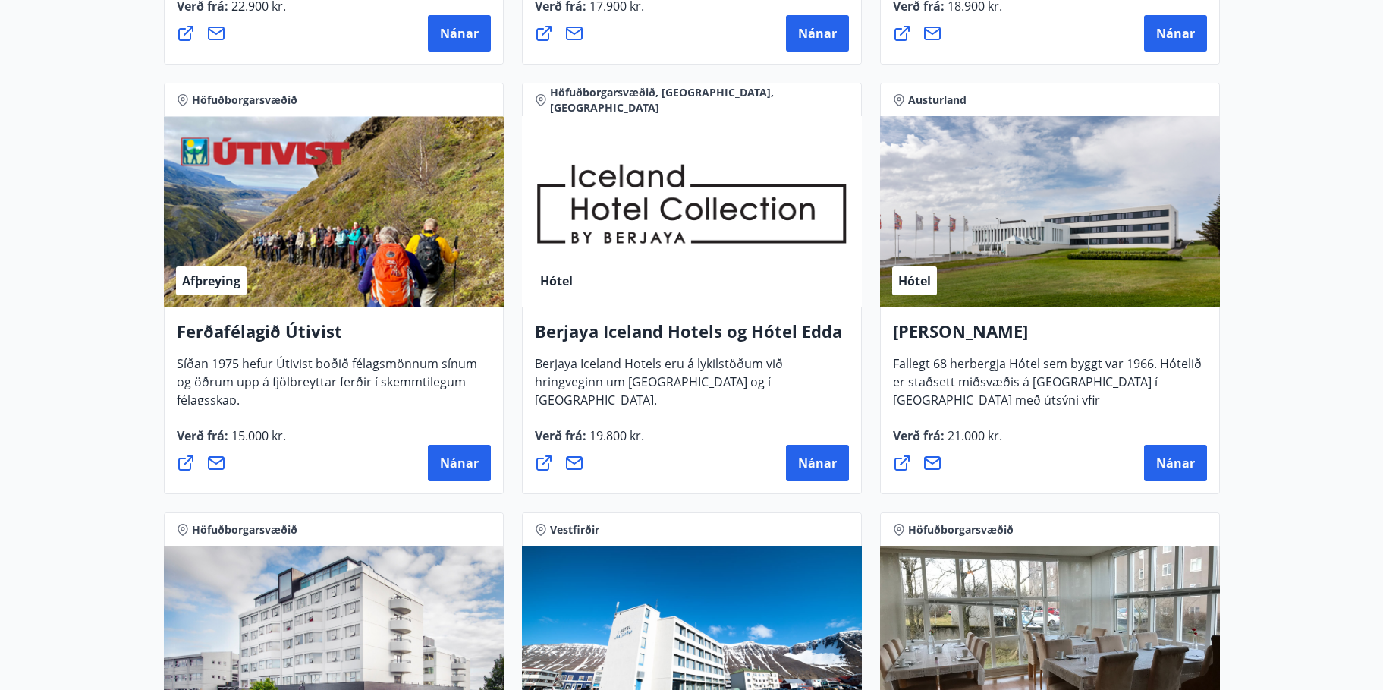
scroll to position [1442, 0]
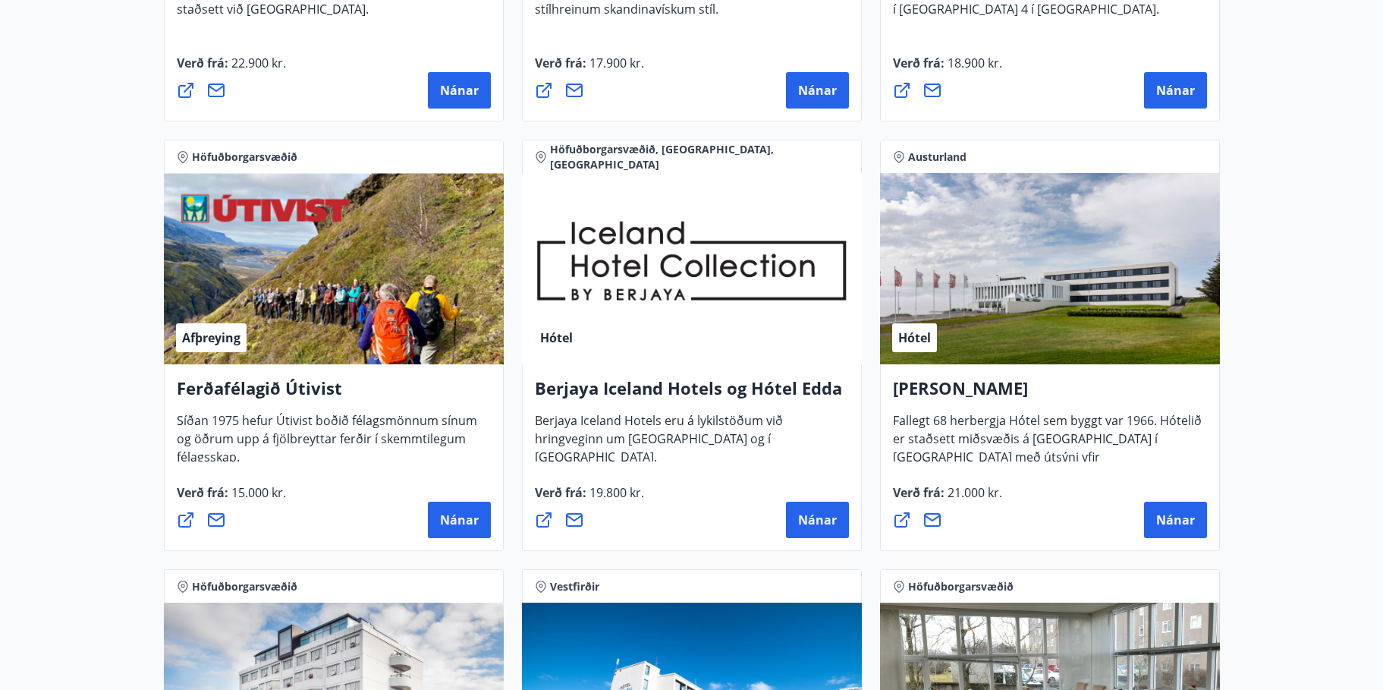
click at [93, 372] on main "27 Tilboð fundin Svæði Allt Tegund Allt [PERSON_NAME] Höfuðborgarsvæðið, Suðurl…" at bounding box center [691, 664] width 1383 height 4088
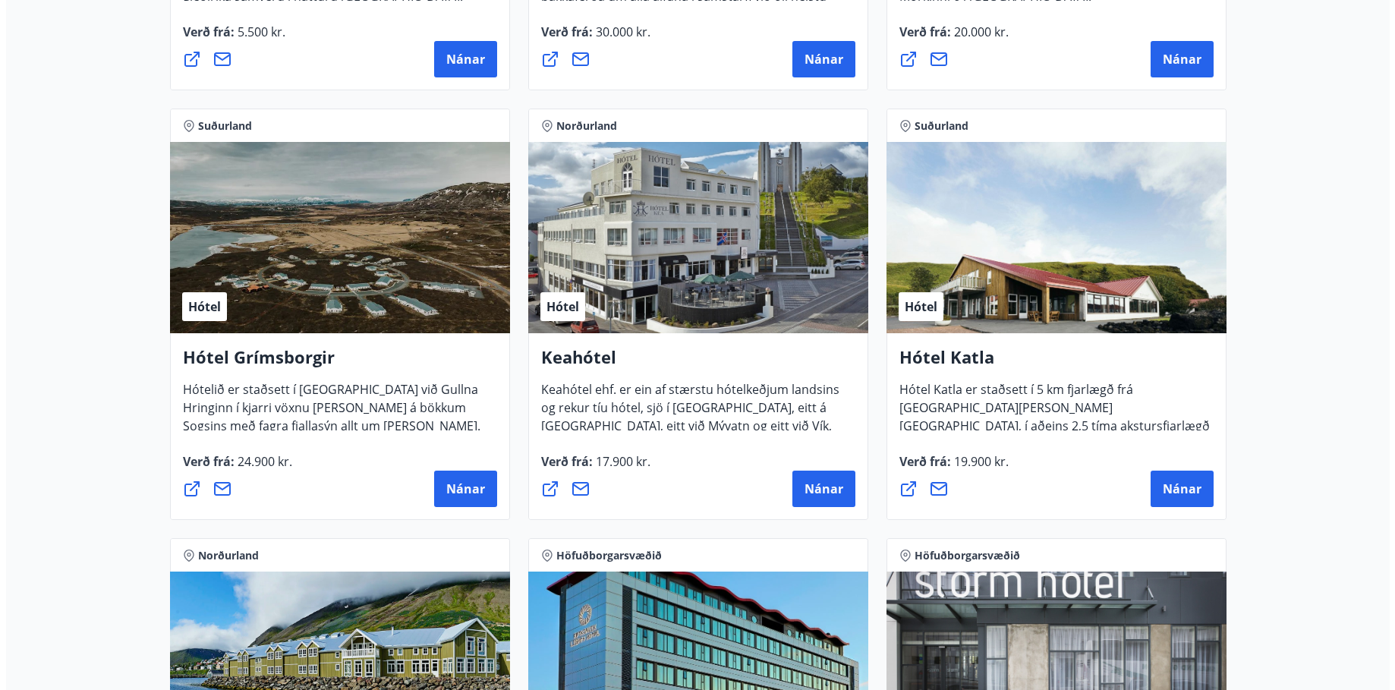
scroll to position [607, 0]
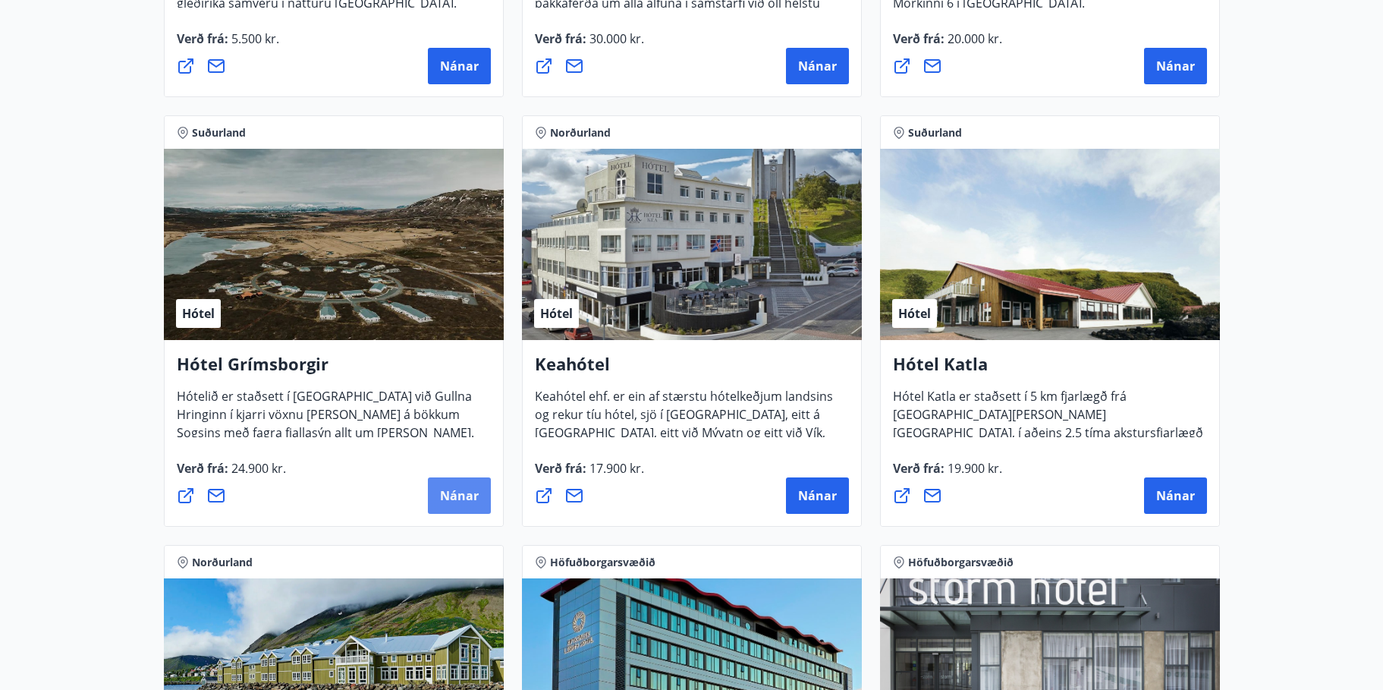
click at [470, 492] on span "Nánar" at bounding box center [459, 495] width 39 height 17
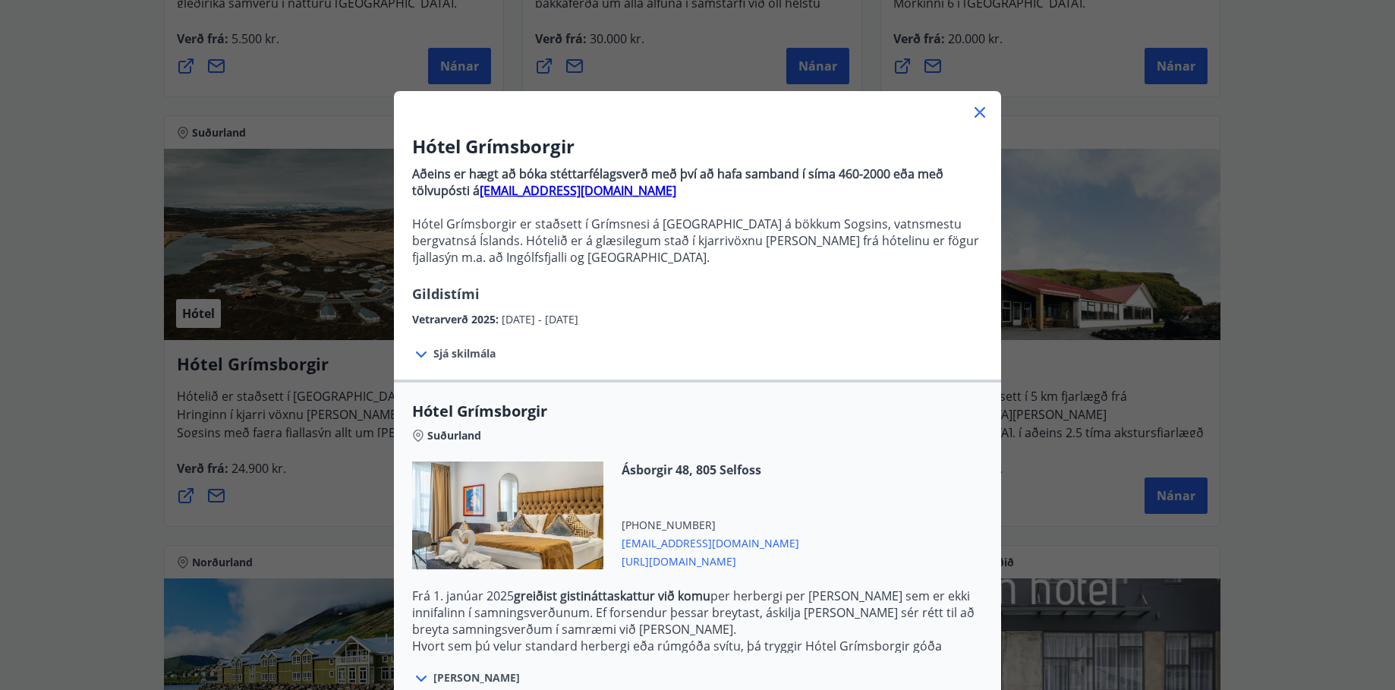
click at [979, 117] on icon at bounding box center [979, 112] width 11 height 11
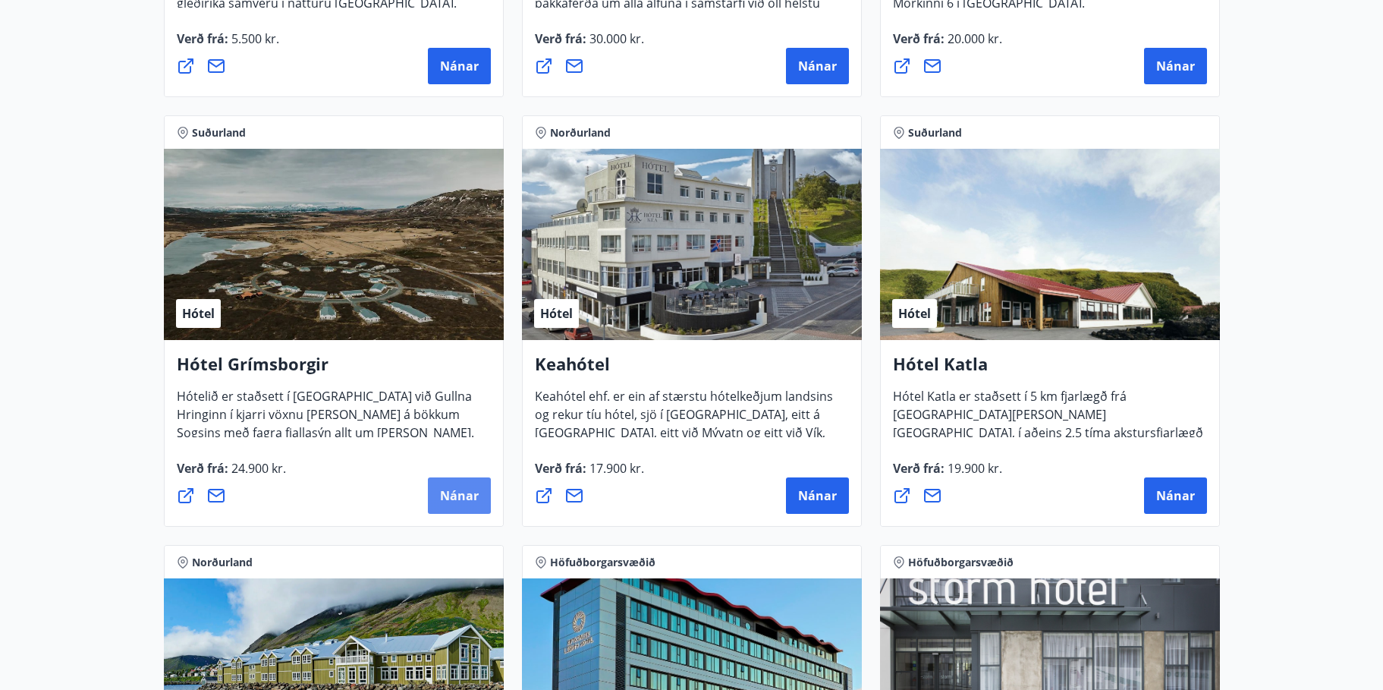
click at [467, 498] on span "Nánar" at bounding box center [459, 495] width 39 height 17
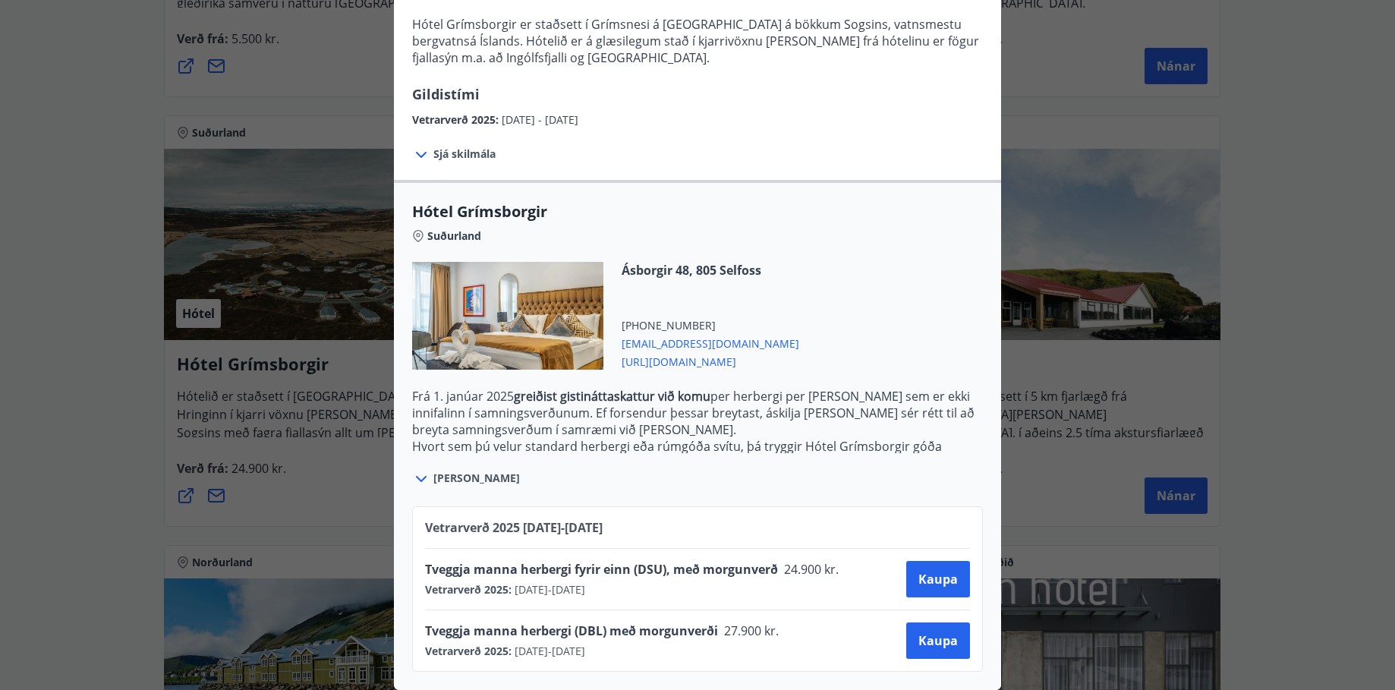
scroll to position [211, 0]
click at [938, 635] on span "Kaupa" at bounding box center [937, 640] width 39 height 17
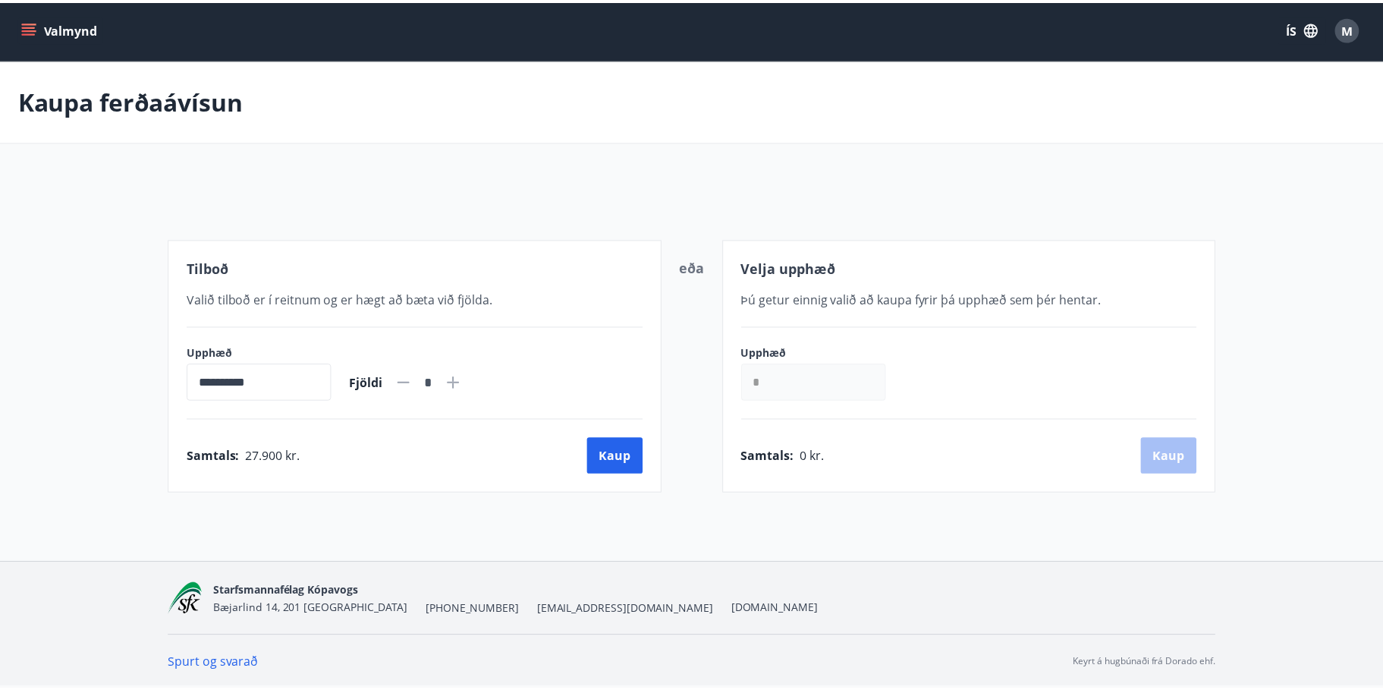
scroll to position [2, 0]
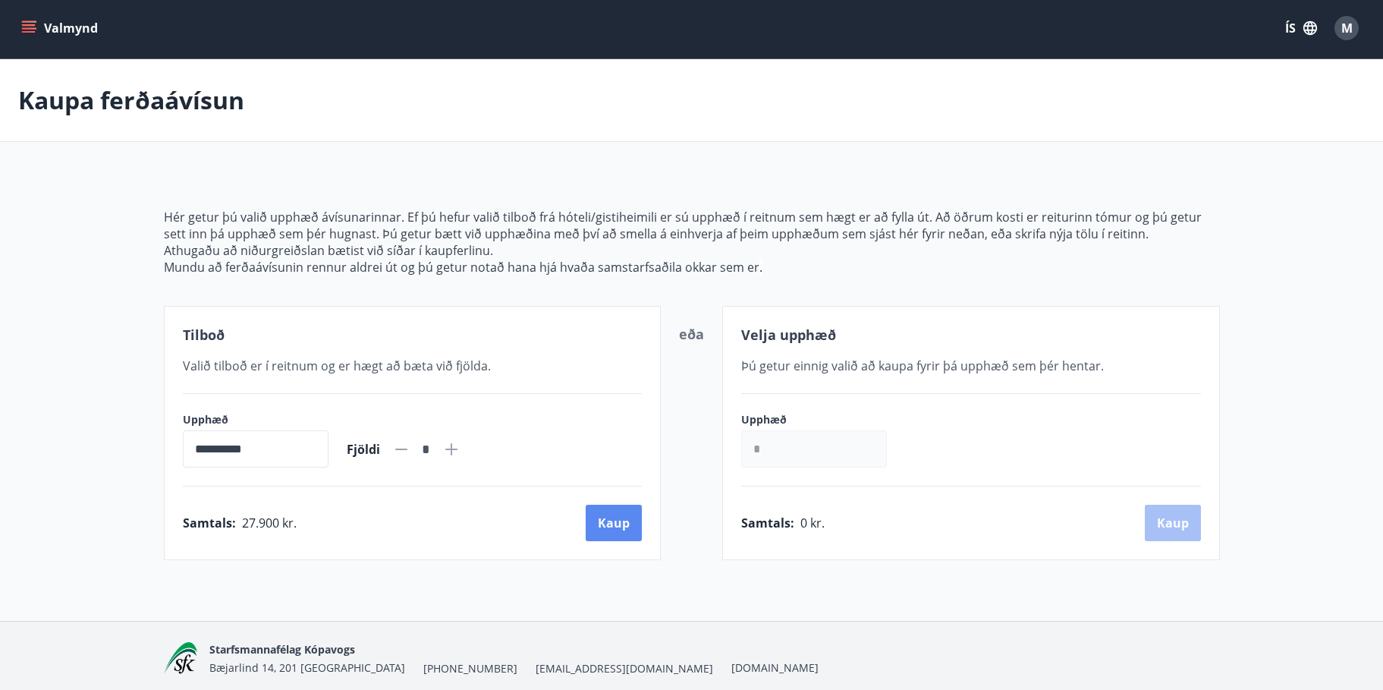
click at [612, 531] on button "Kaup" at bounding box center [614, 523] width 56 height 36
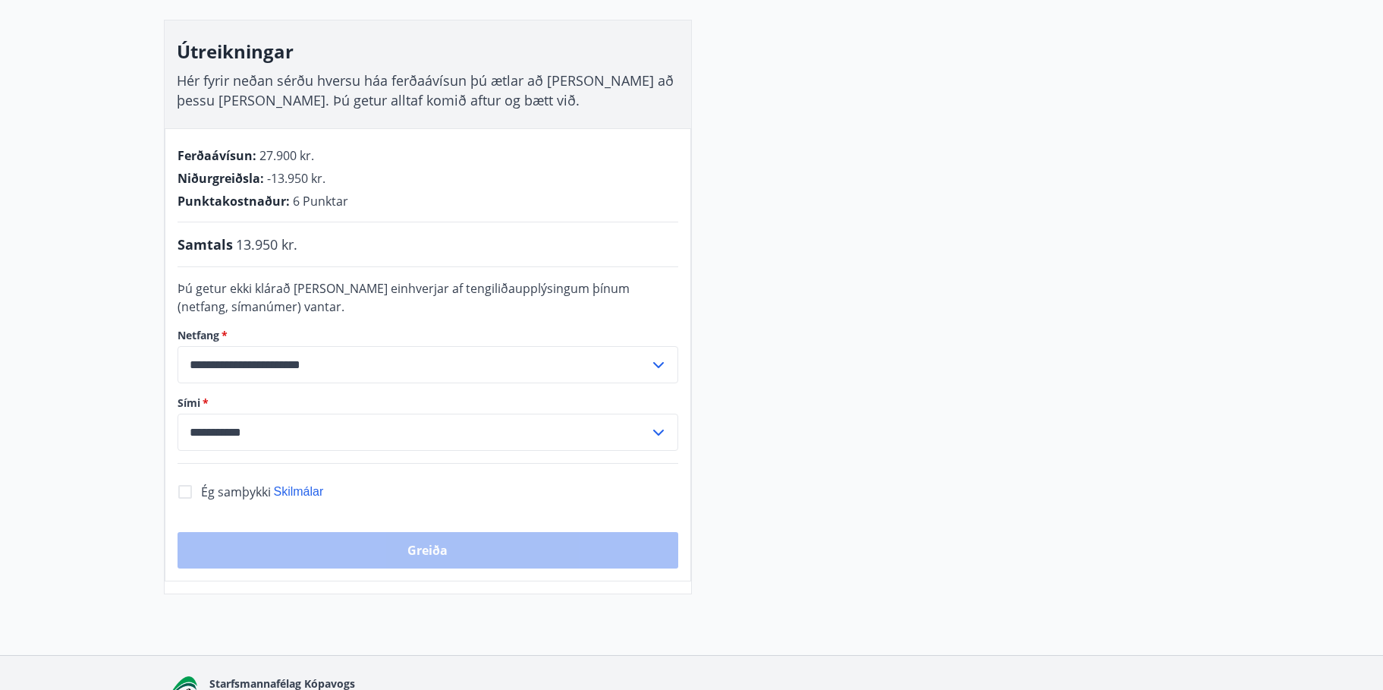
scroll to position [230, 0]
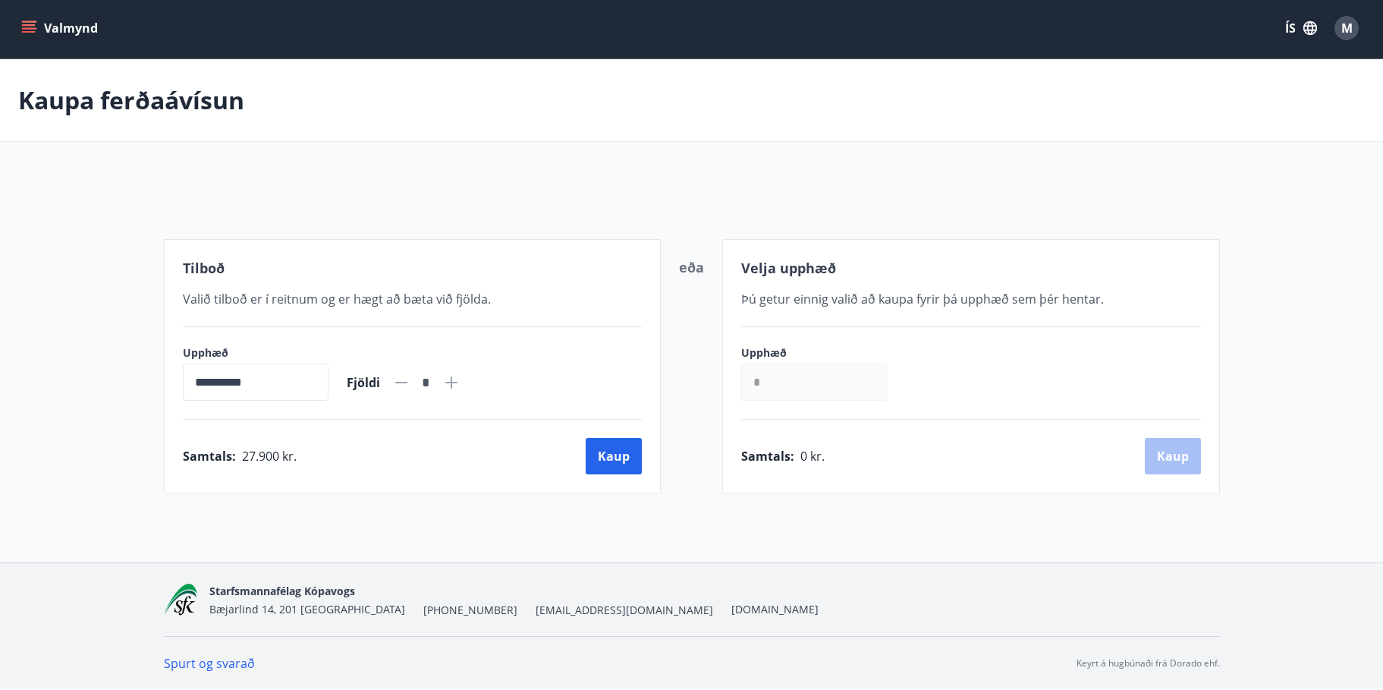
scroll to position [61, 0]
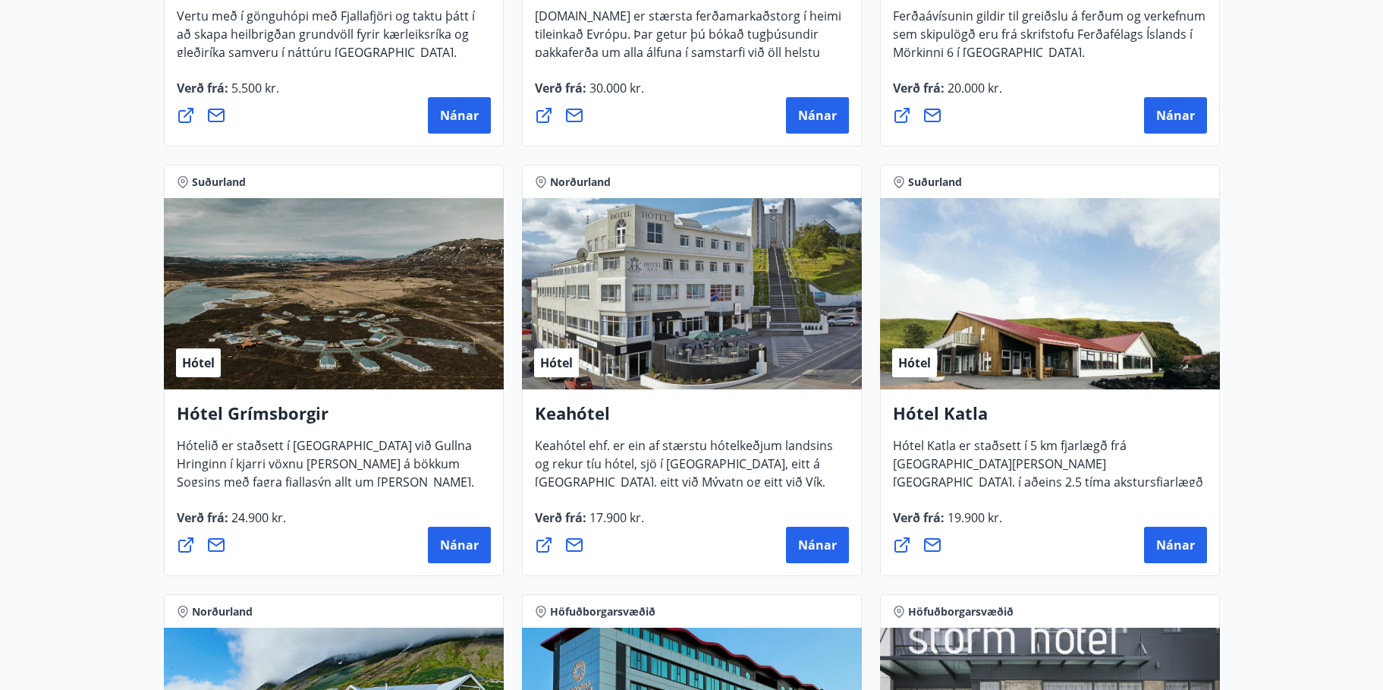
scroll to position [761, 0]
